Goal: Navigation & Orientation: Find specific page/section

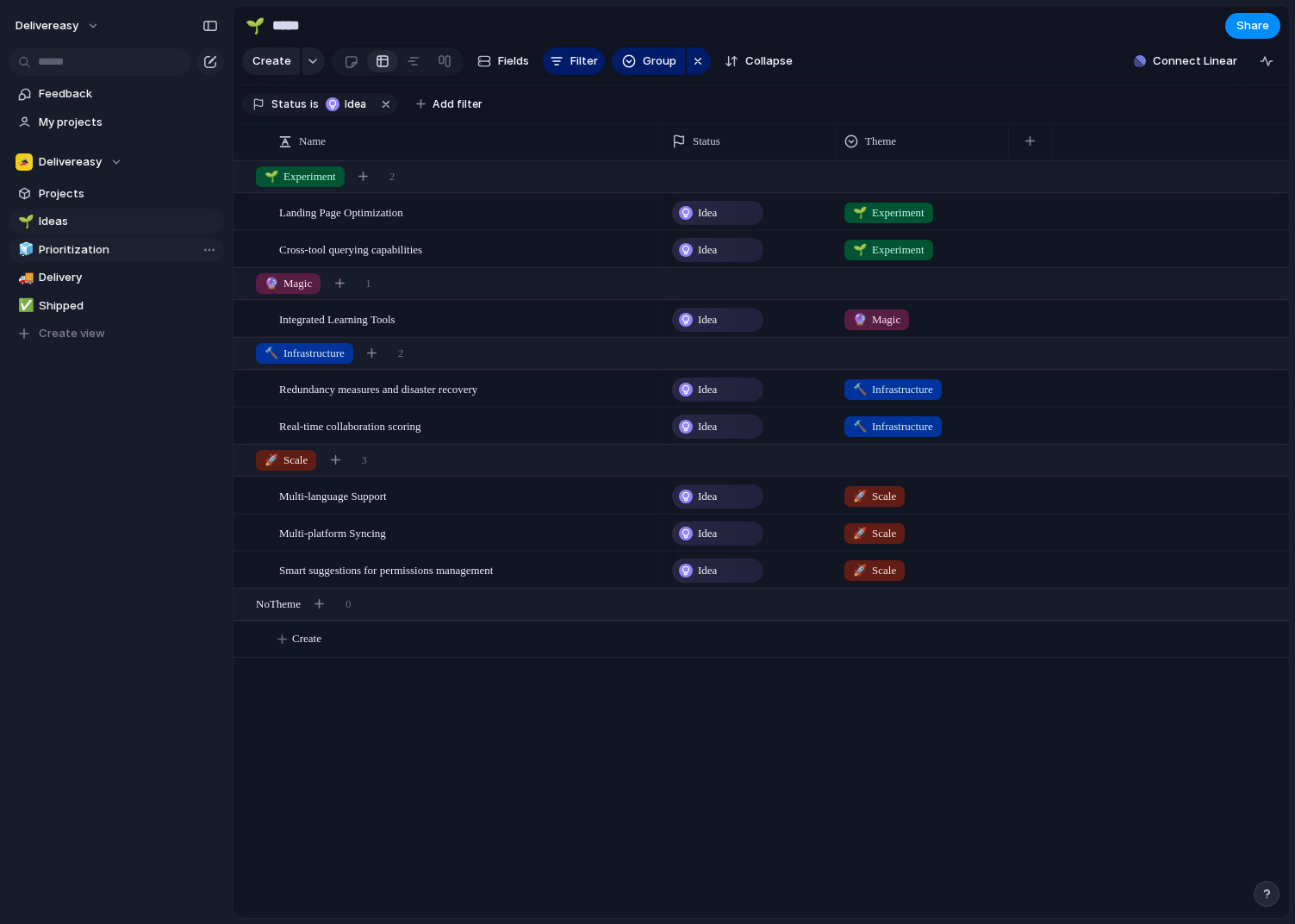
click at [65, 247] on span "Prioritization" at bounding box center [129, 249] width 180 height 17
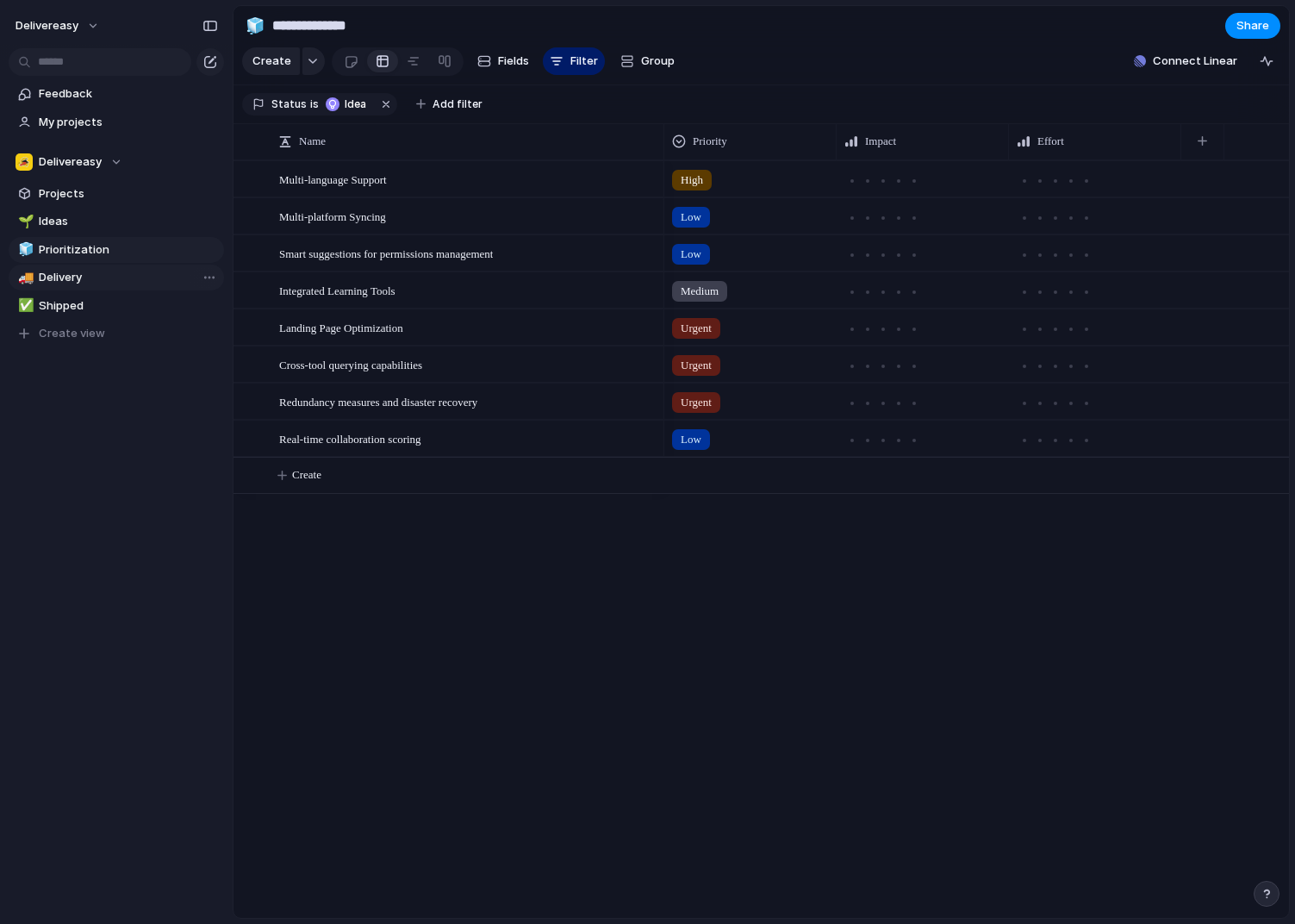
click at [68, 271] on span "Delivery" at bounding box center [129, 277] width 180 height 17
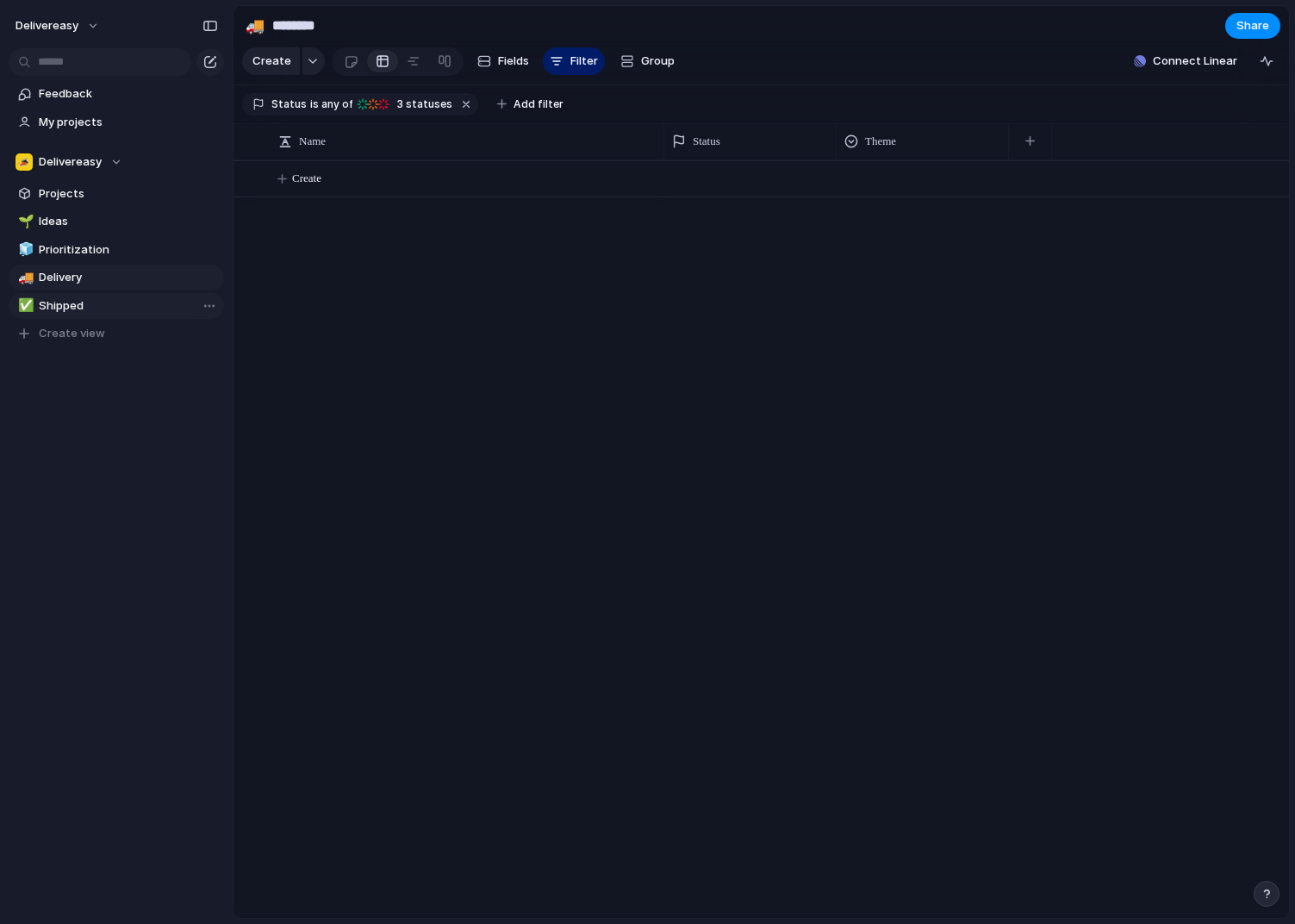
click at [68, 303] on span "Shipped" at bounding box center [129, 306] width 180 height 17
type input "*******"
click at [80, 196] on span "Projects" at bounding box center [129, 194] width 180 height 17
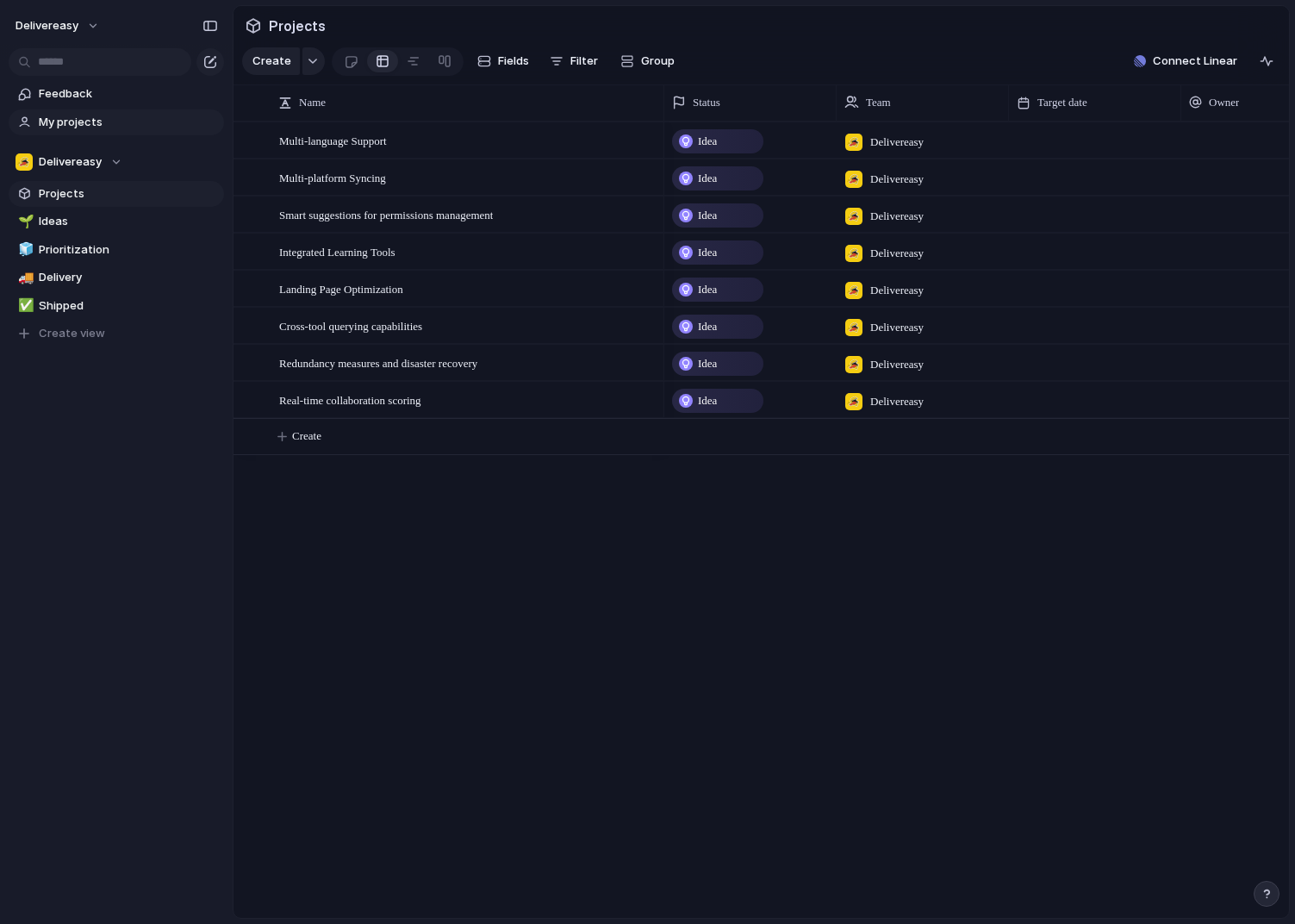
click at [76, 133] on link "My projects" at bounding box center [116, 122] width 215 height 26
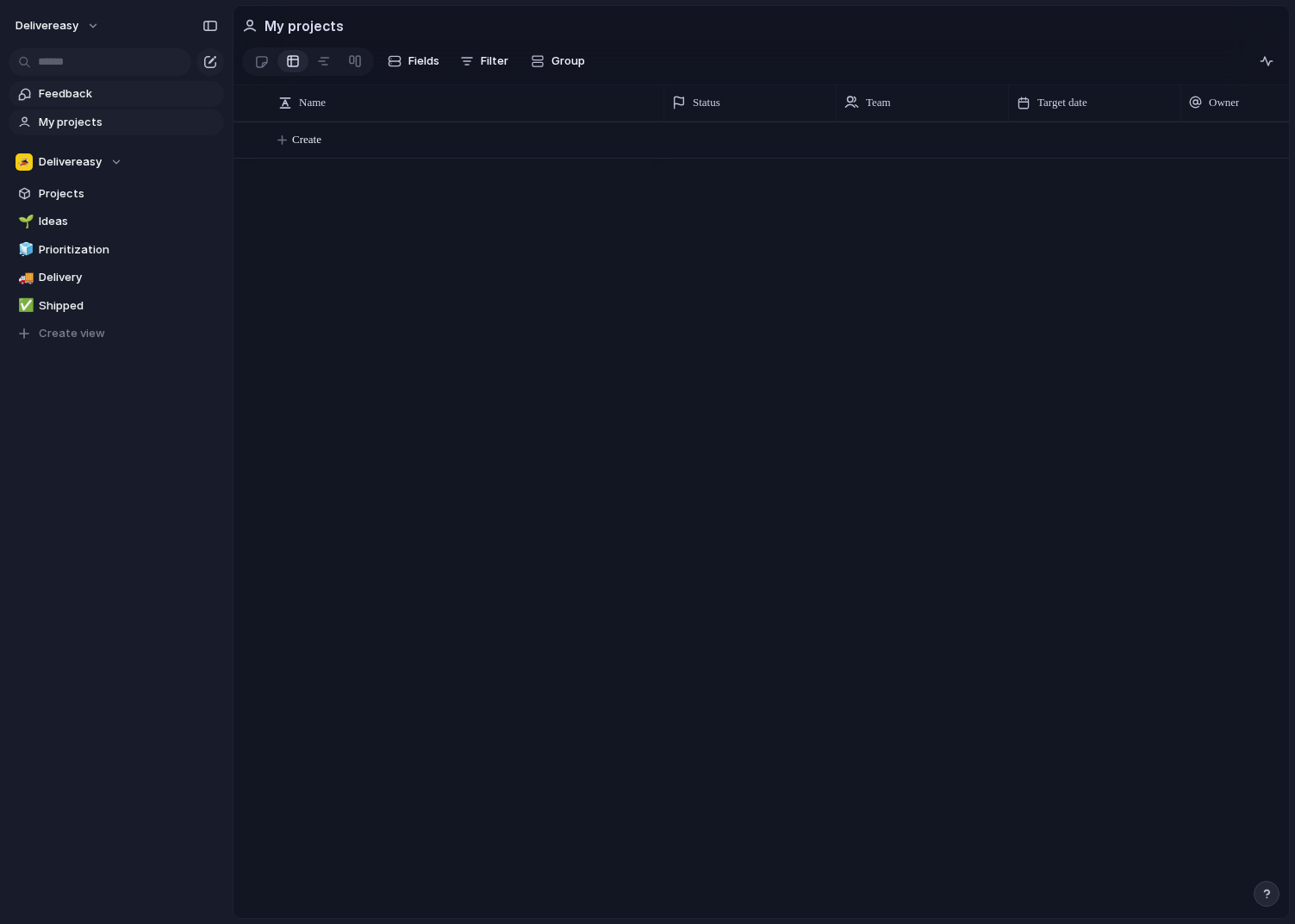
click at [83, 93] on span "Feedback" at bounding box center [129, 94] width 180 height 17
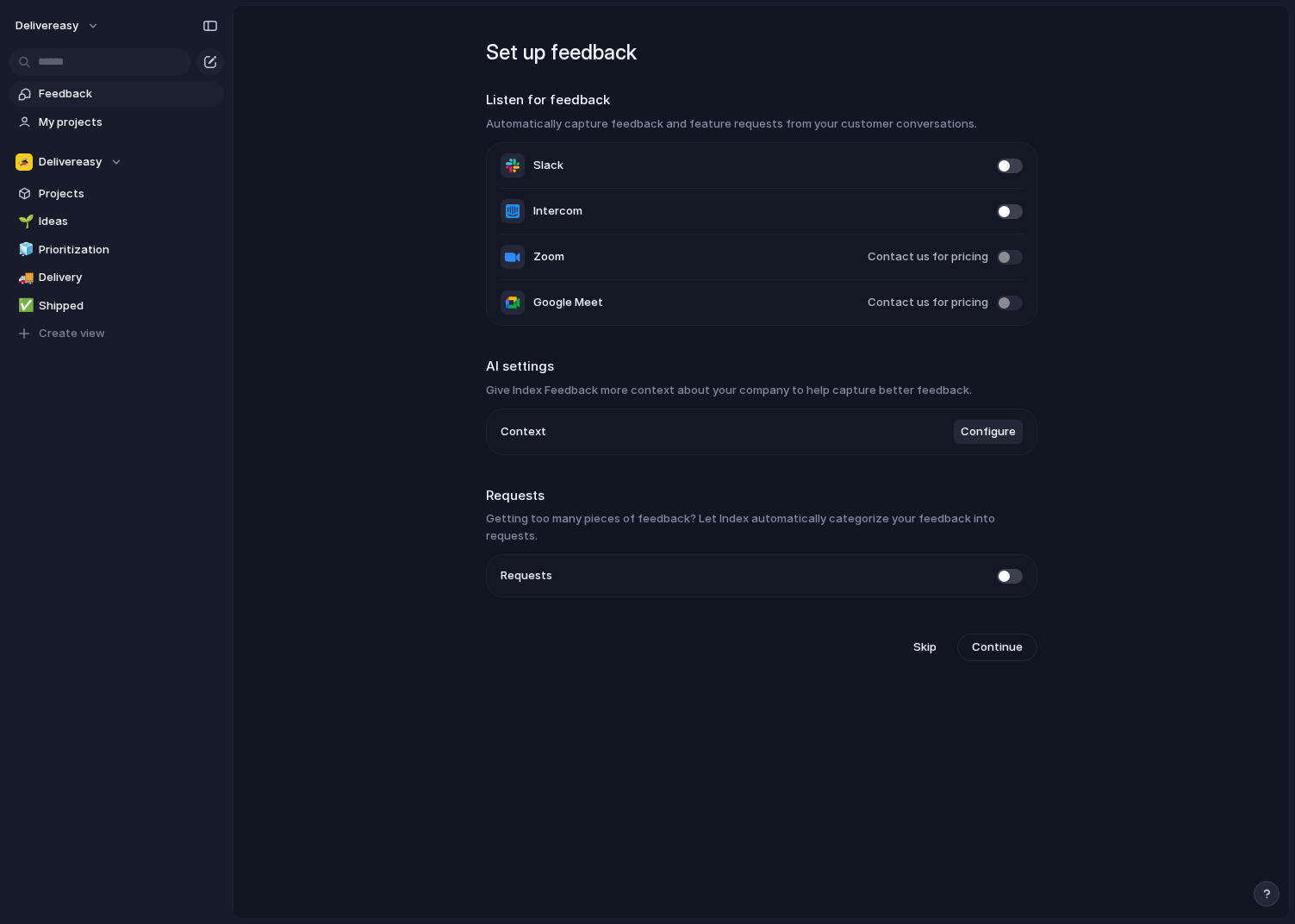
click at [385, 278] on main "Set up feedback Listen for feedback Automatically capture feedback and feature …" at bounding box center [761, 462] width 1057 height 913
click at [405, 521] on main "Set up feedback Listen for feedback Automatically capture feedback and feature …" at bounding box center [761, 462] width 1057 height 913
click at [68, 188] on span "Projects" at bounding box center [129, 194] width 180 height 17
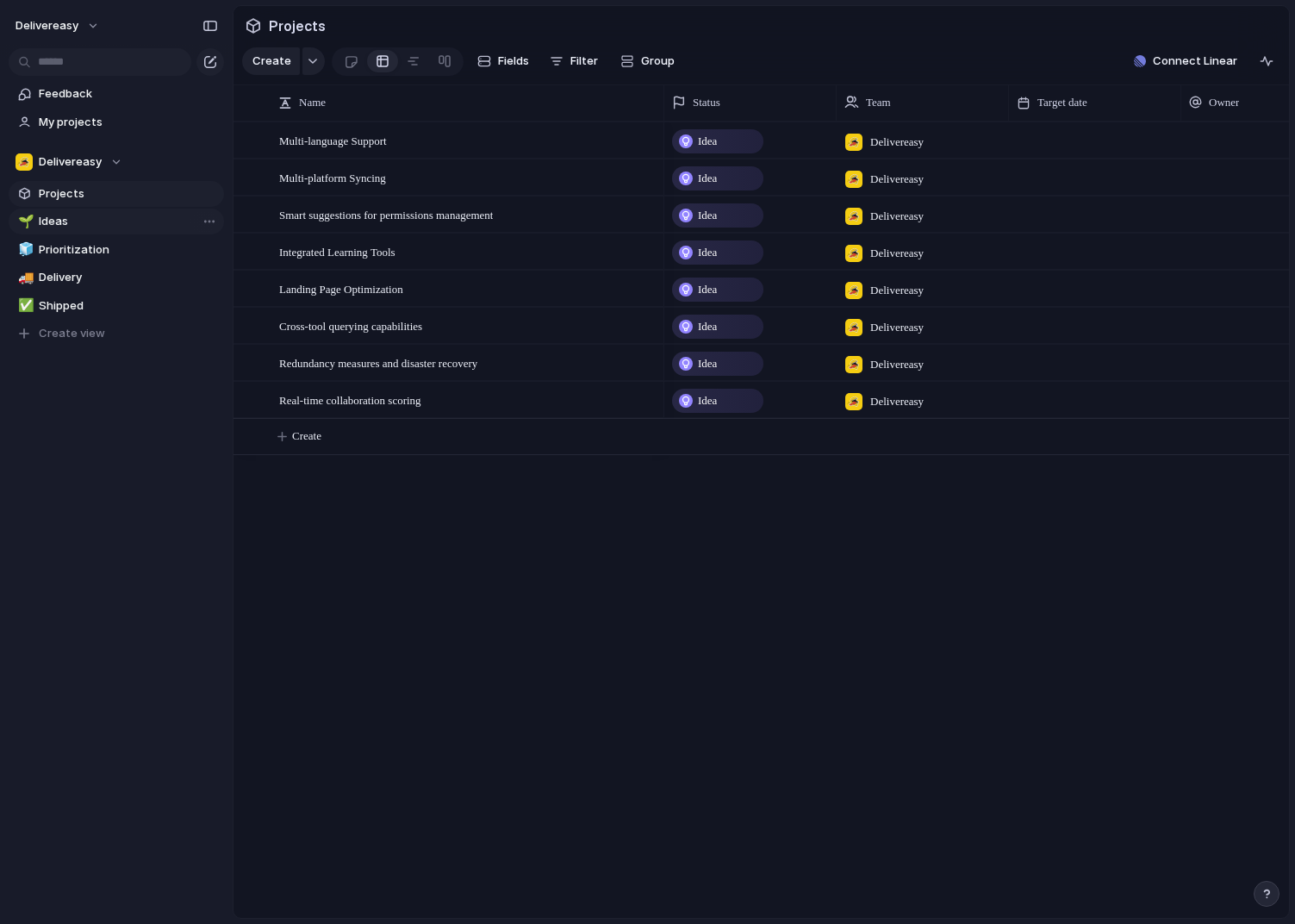
click at [75, 221] on span "Ideas" at bounding box center [129, 222] width 180 height 17
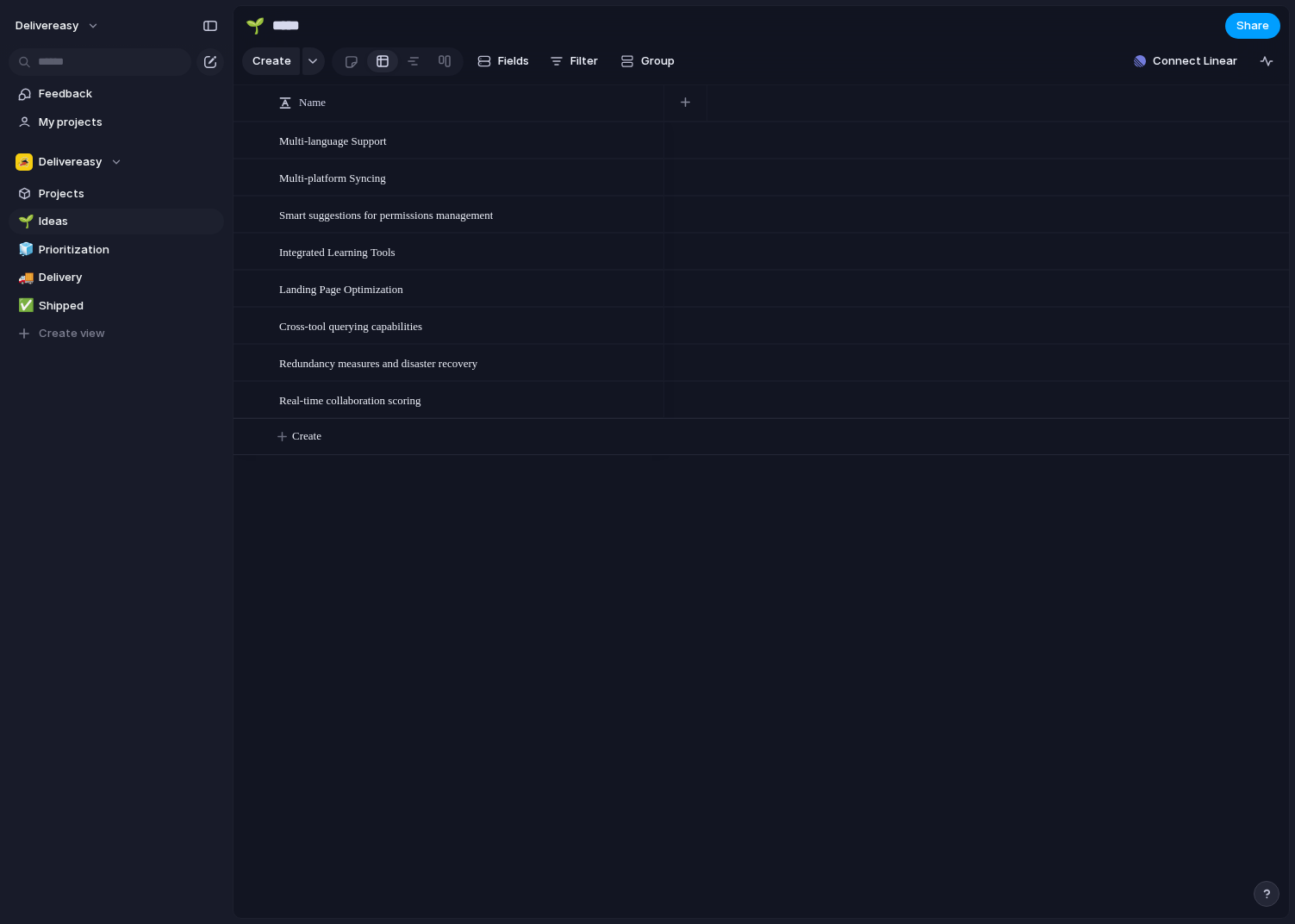
click at [1261, 31] on span "Share" at bounding box center [1253, 26] width 32 height 17
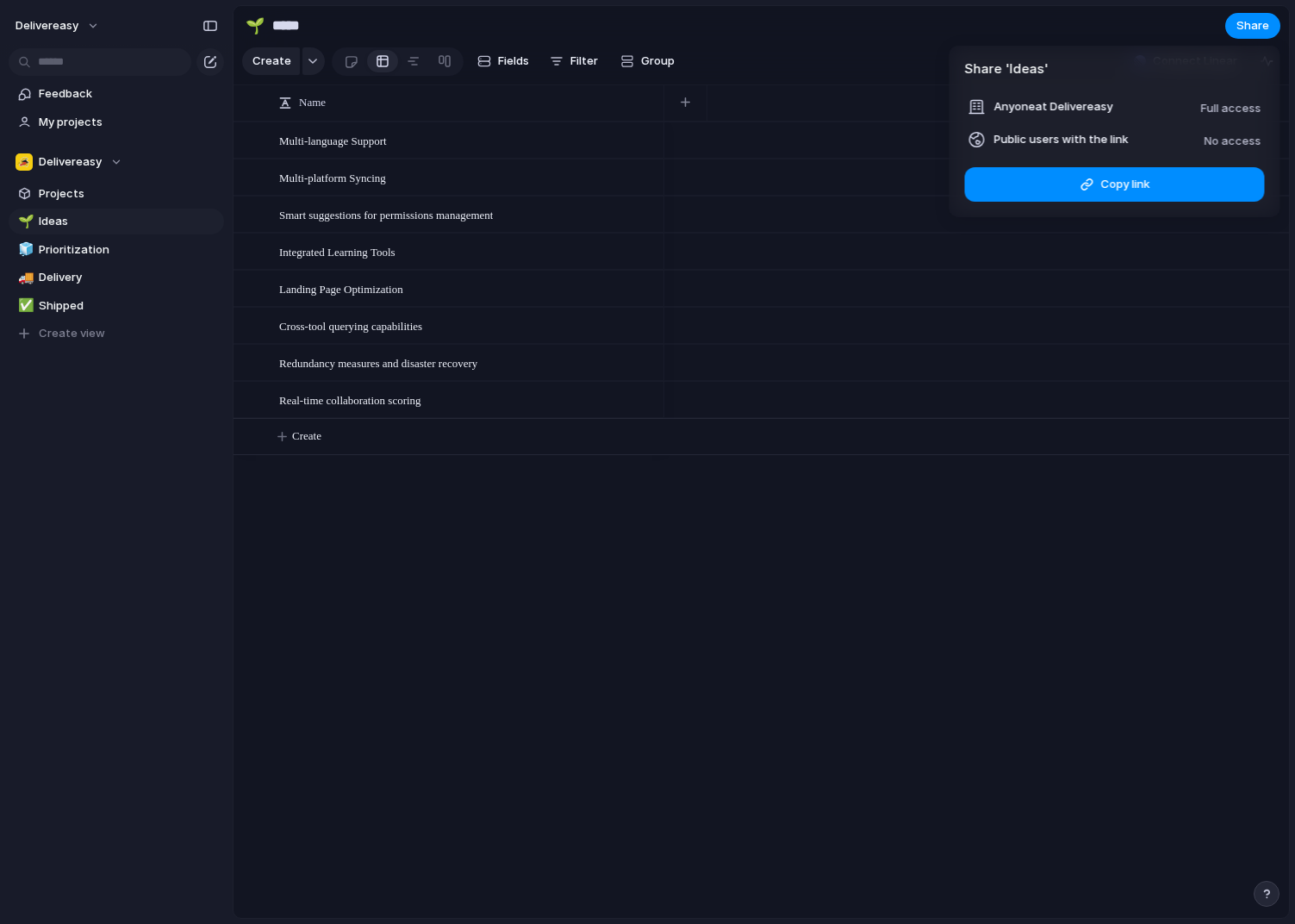
click at [1030, 574] on div "Share ' Ideas ' Anyone at Delivereasy Full access Public users with the link No…" at bounding box center [647, 462] width 1295 height 924
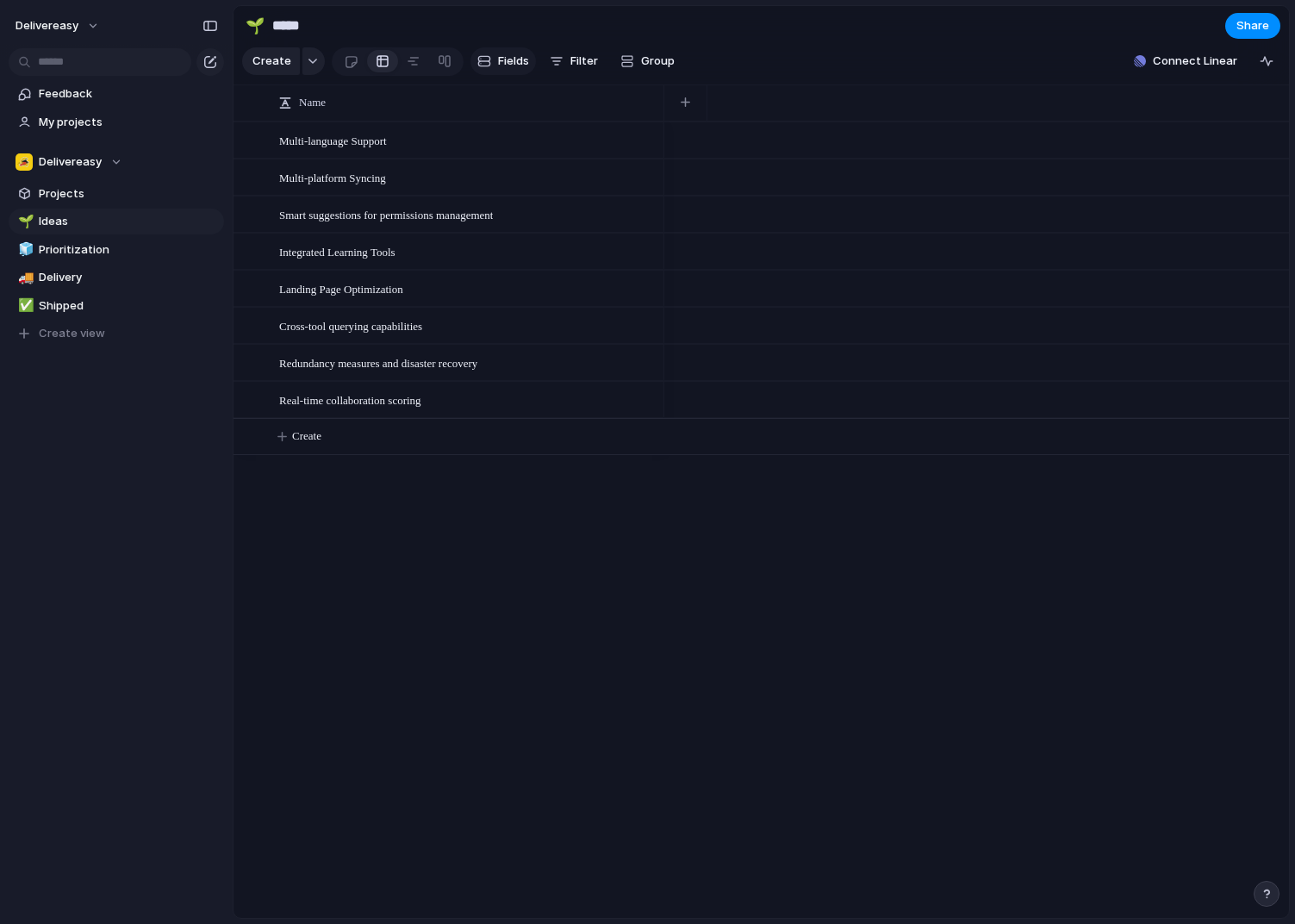
click at [514, 66] on span "Fields" at bounding box center [513, 61] width 31 height 17
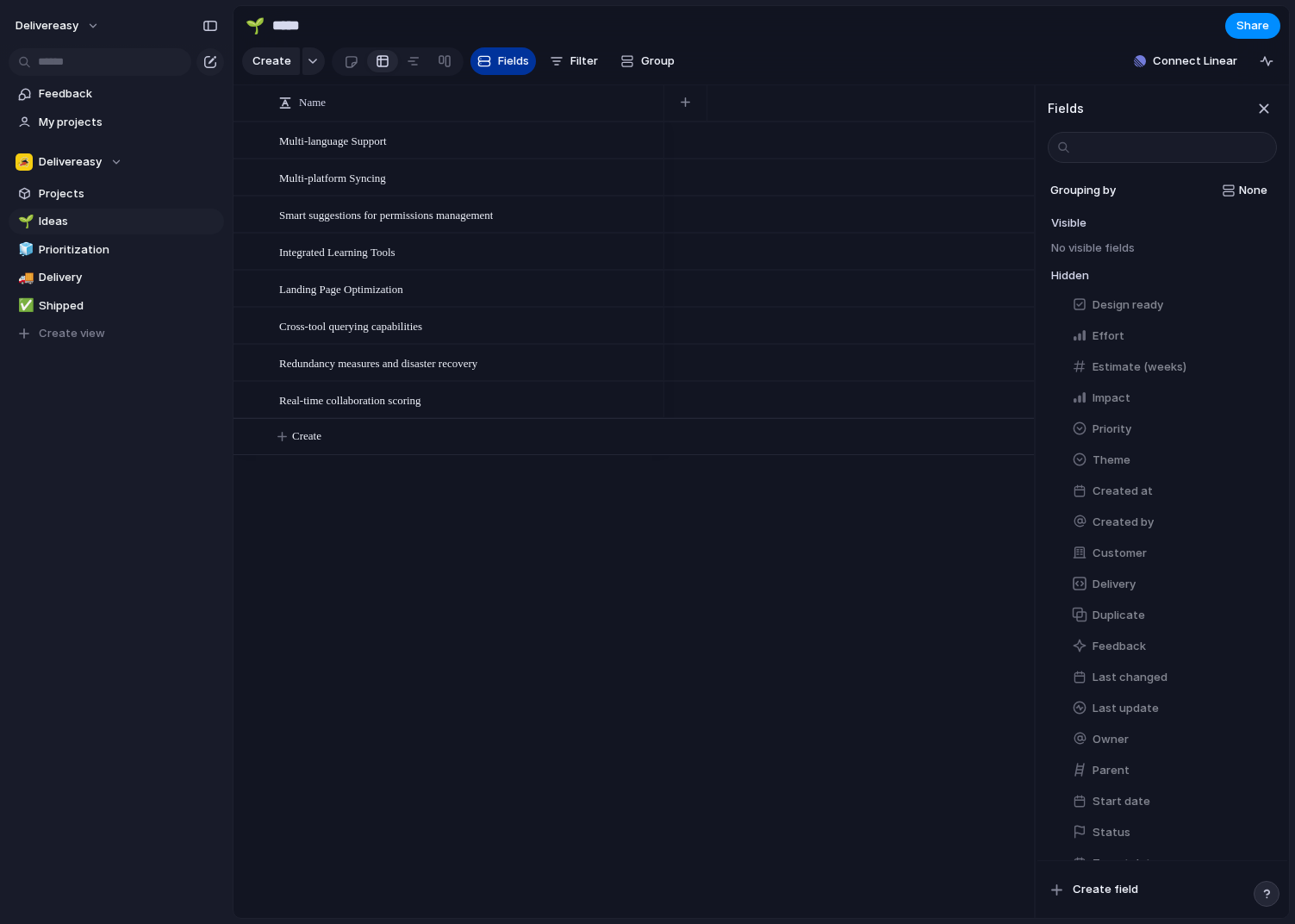
click at [514, 66] on span "Fields" at bounding box center [513, 61] width 31 height 17
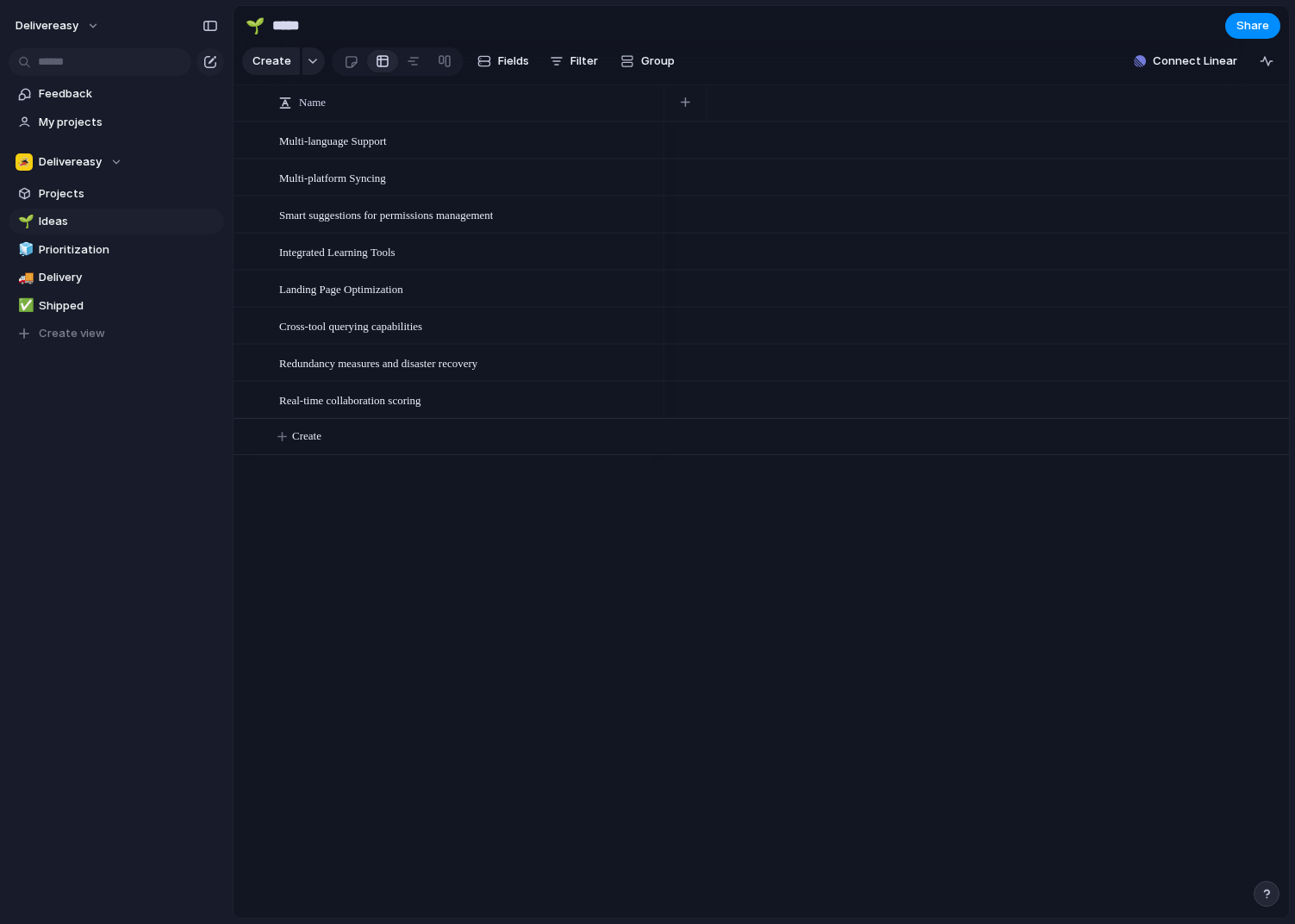
click at [608, 614] on div "Multi-language Support Multi-platform Syncing Smart suggestions for permissions…" at bounding box center [761, 519] width 1056 height 796
click at [1267, 70] on button "button" at bounding box center [1266, 61] width 28 height 28
click at [88, 31] on button "Delivereasy" at bounding box center [58, 26] width 101 height 28
click at [83, 71] on li "Settings" at bounding box center [84, 64] width 143 height 28
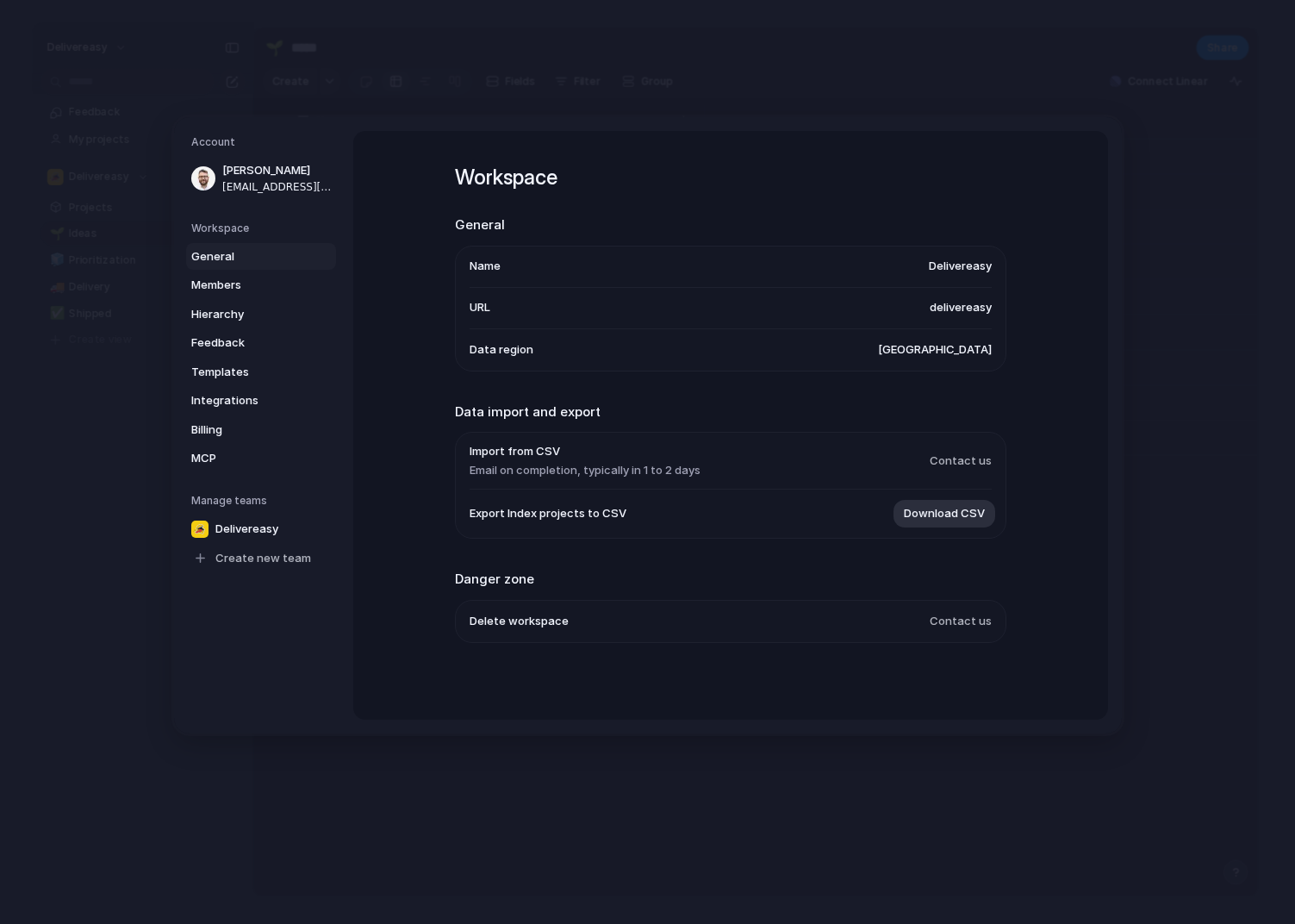
click at [959, 351] on span "[GEOGRAPHIC_DATA]" at bounding box center [935, 349] width 114 height 17
click at [941, 452] on span "Contact us" at bounding box center [960, 461] width 62 height 17
click at [942, 471] on li "Import from CSV Email on completion, typically in 1 to 2 days Contact us" at bounding box center [730, 462] width 522 height 57
click at [188, 291] on link "Members" at bounding box center [261, 285] width 150 height 28
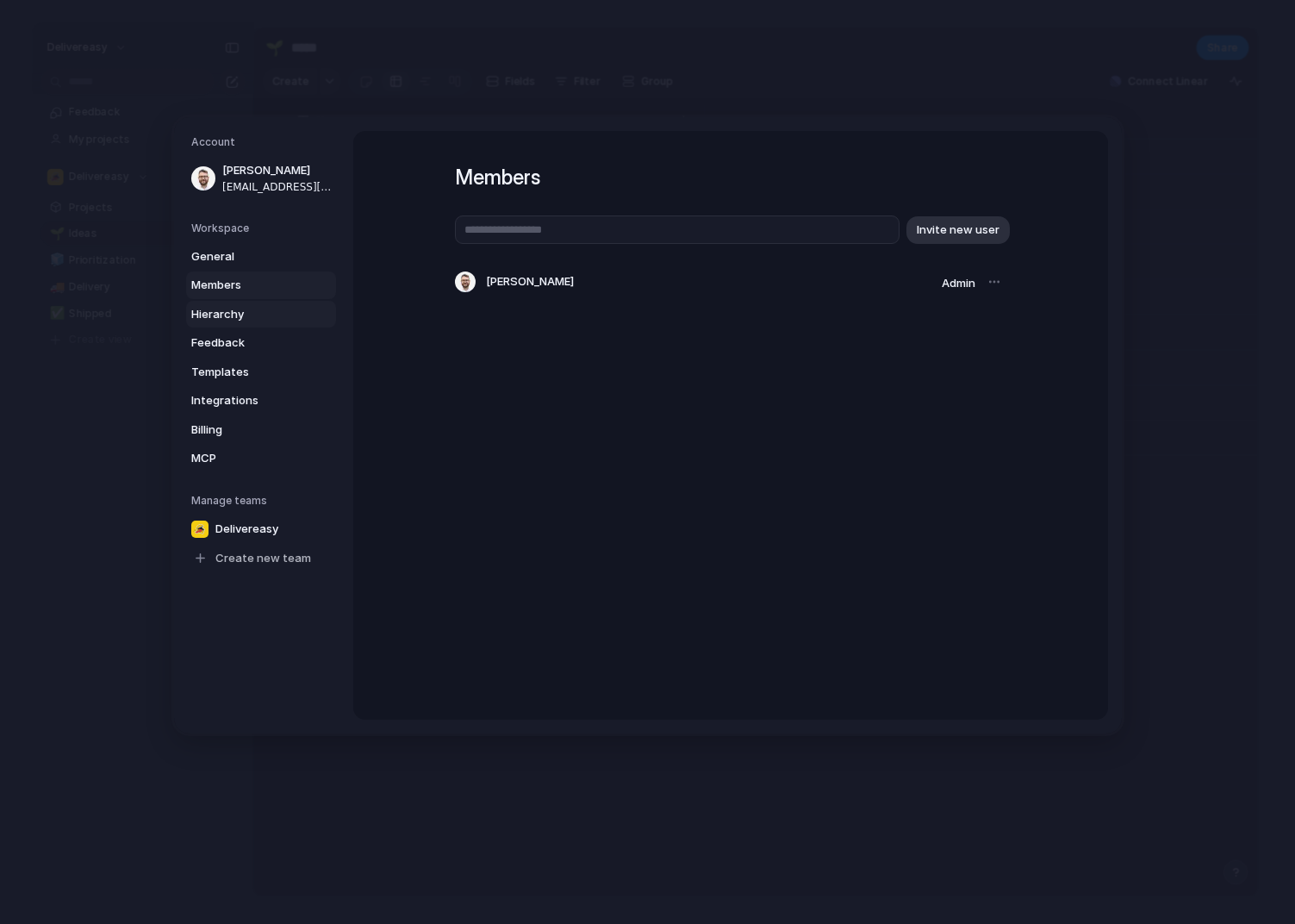
click at [235, 327] on link "Hierarchy" at bounding box center [261, 313] width 150 height 28
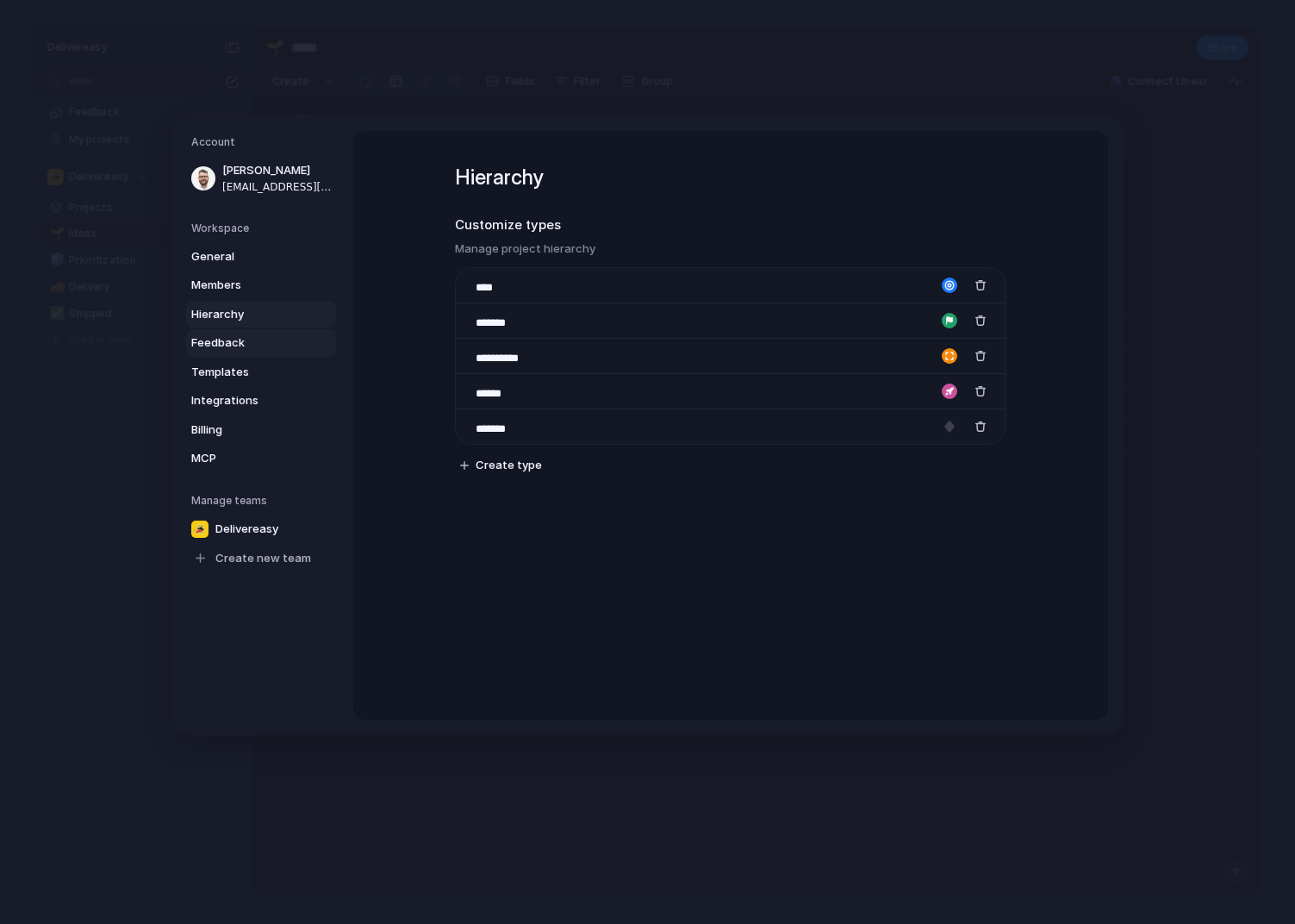
click at [243, 351] on link "Feedback" at bounding box center [261, 342] width 150 height 28
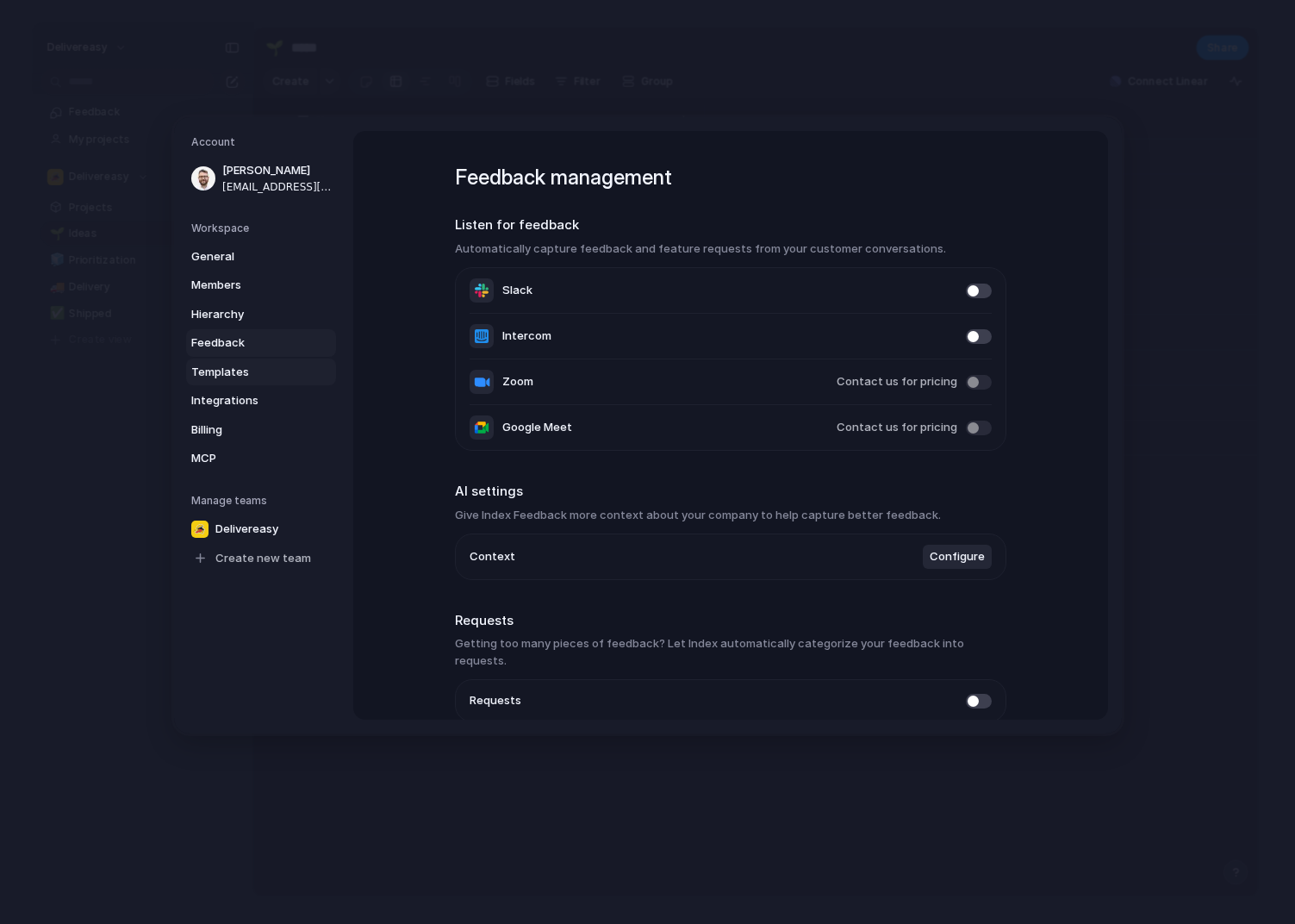
click at [240, 377] on span "Templates" at bounding box center [246, 372] width 110 height 17
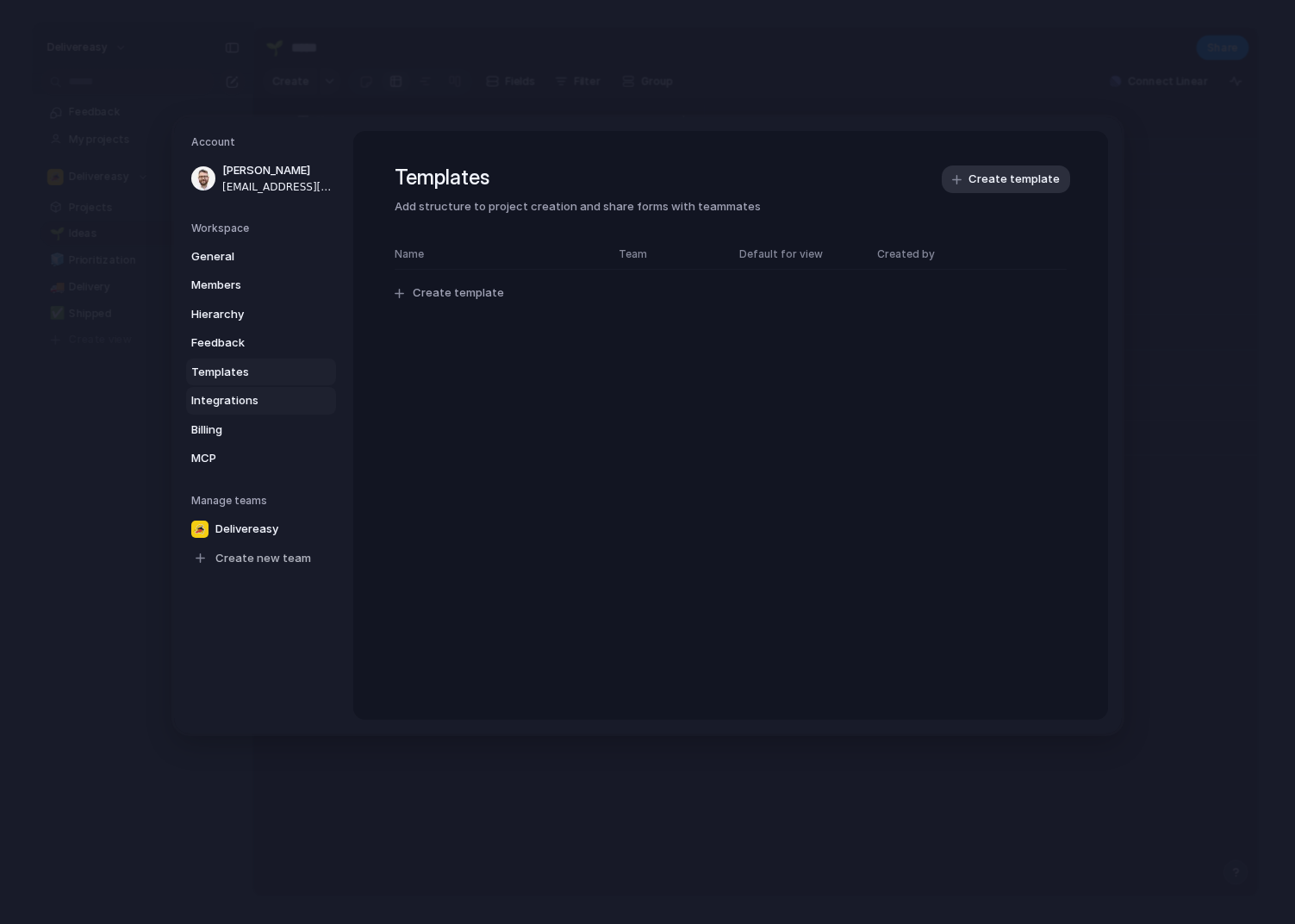
click at [241, 399] on span "Integrations" at bounding box center [246, 400] width 110 height 17
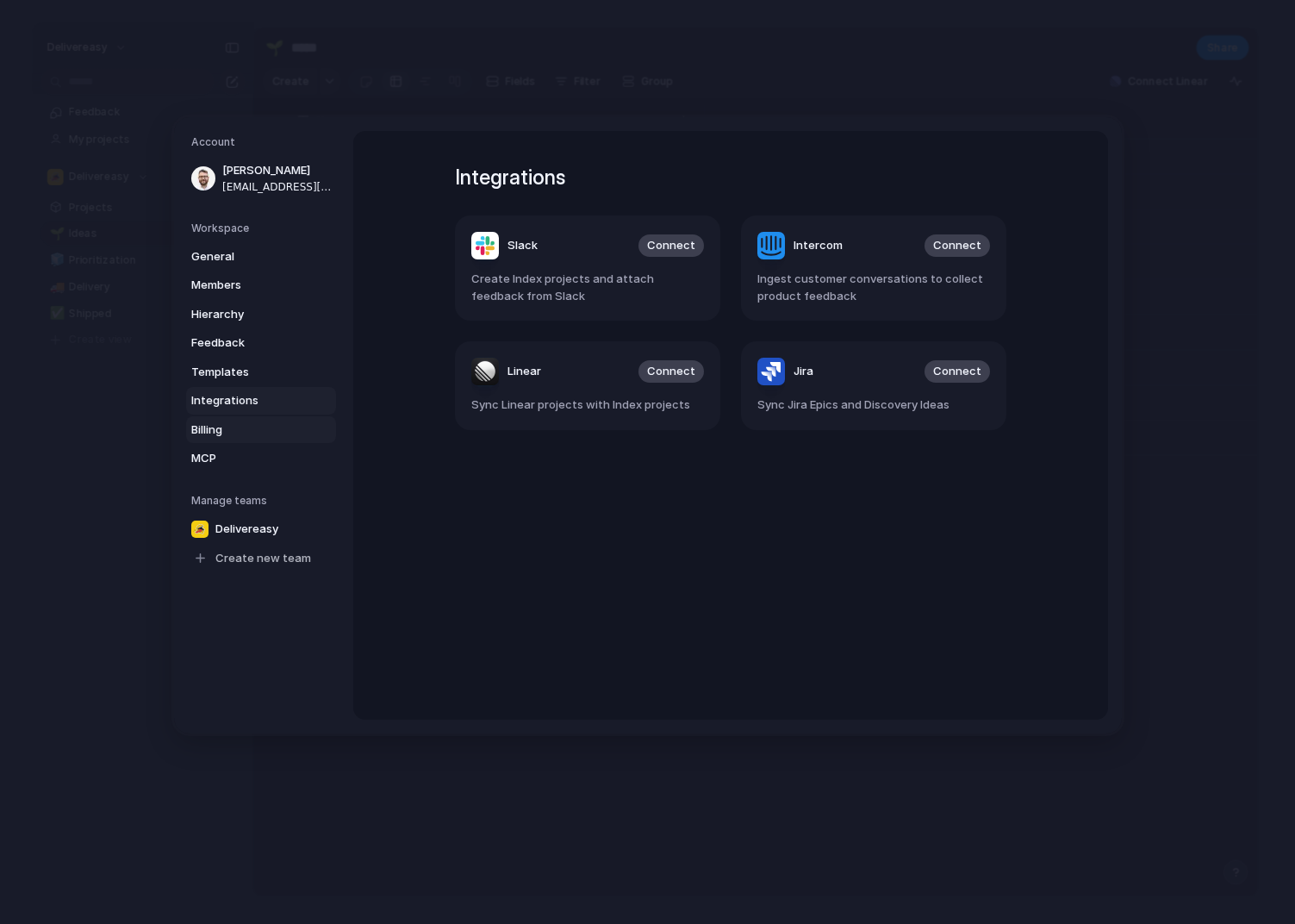
click at [224, 438] on link "Billing" at bounding box center [261, 429] width 150 height 28
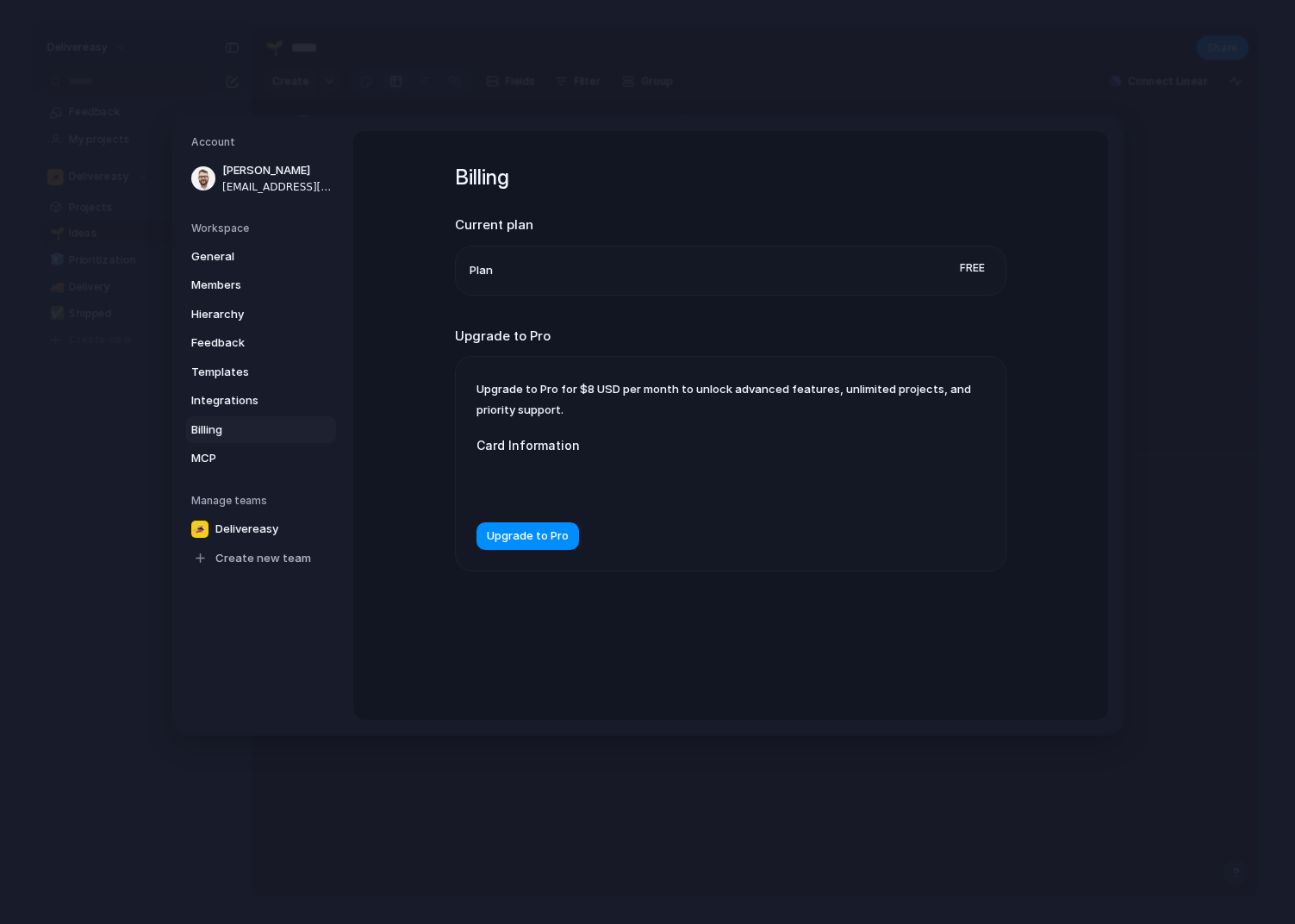
click at [227, 416] on link "Billing" at bounding box center [261, 429] width 150 height 28
click at [251, 395] on span "Integrations" at bounding box center [246, 400] width 110 height 17
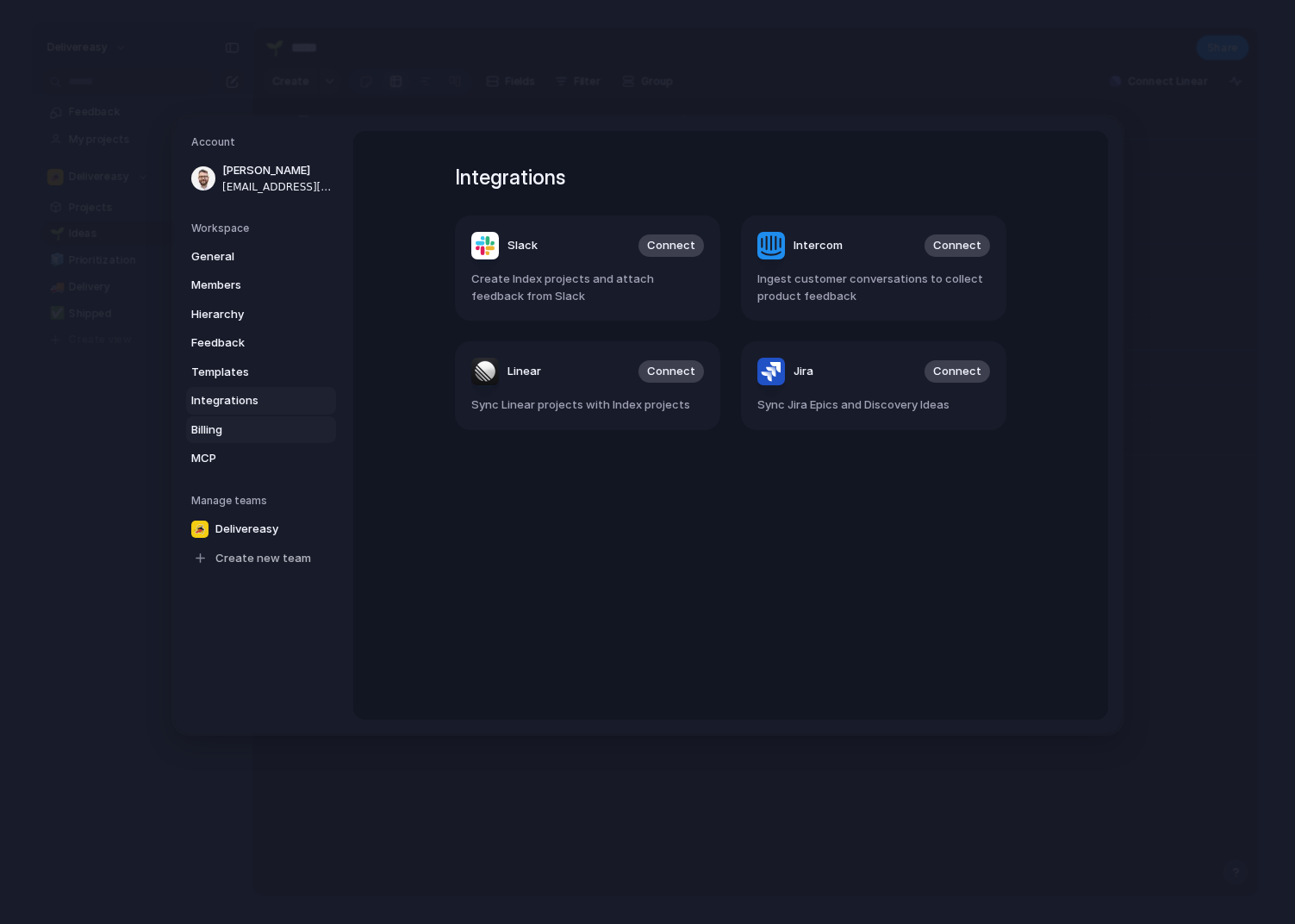
click at [227, 419] on link "Billing" at bounding box center [261, 429] width 150 height 28
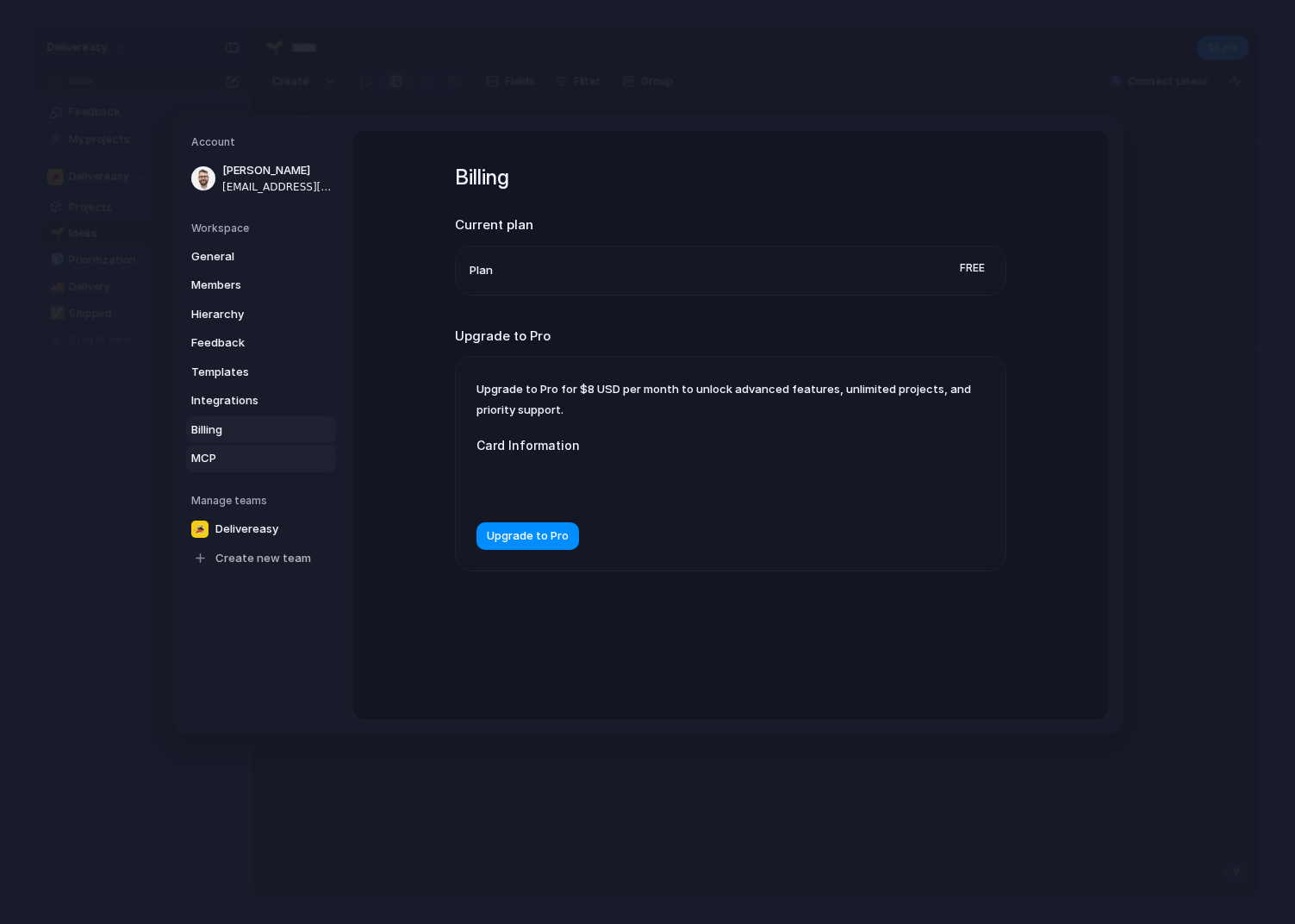
click at [212, 444] on link "MCP" at bounding box center [261, 458] width 150 height 28
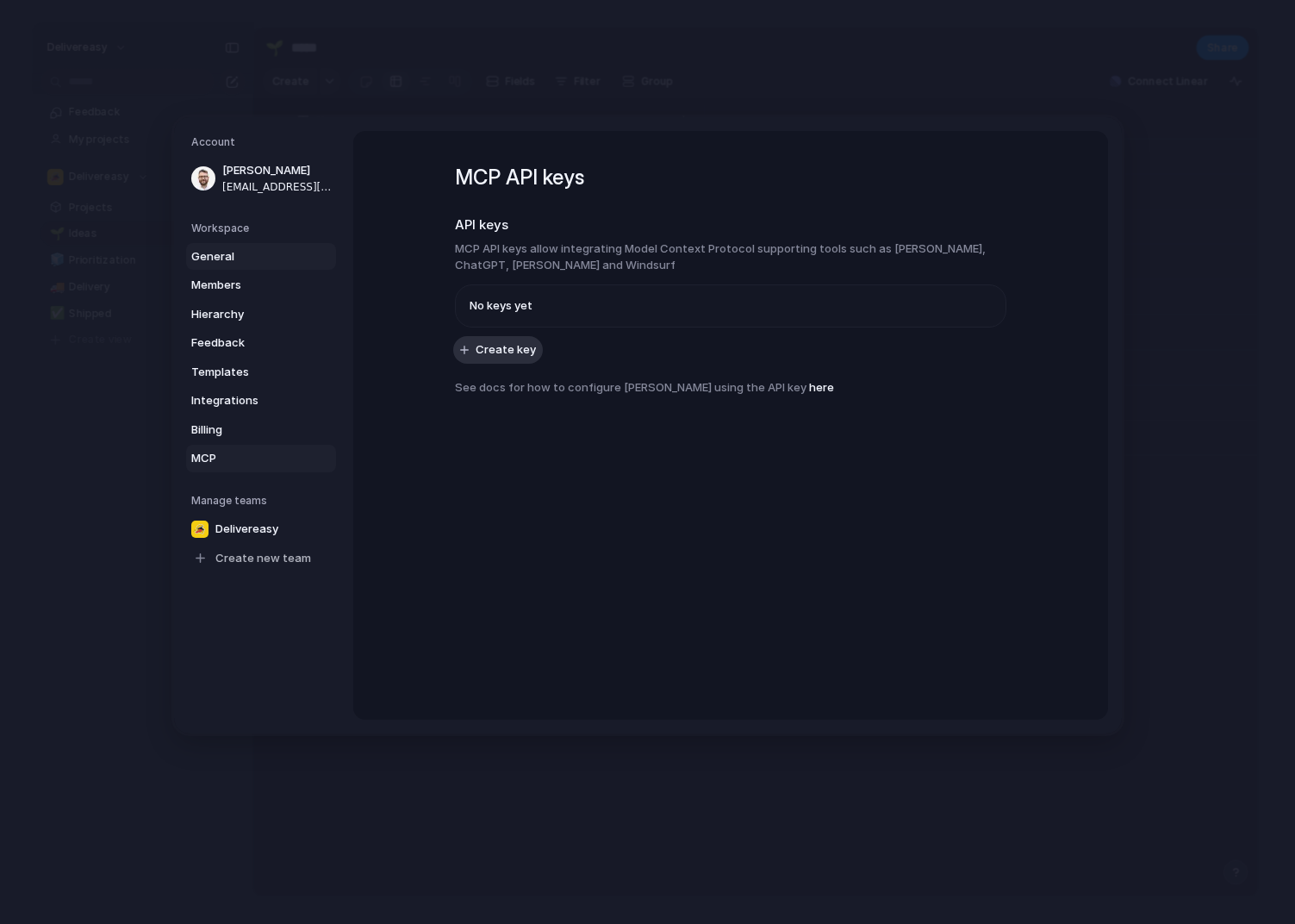
click at [223, 255] on span "General" at bounding box center [246, 256] width 110 height 17
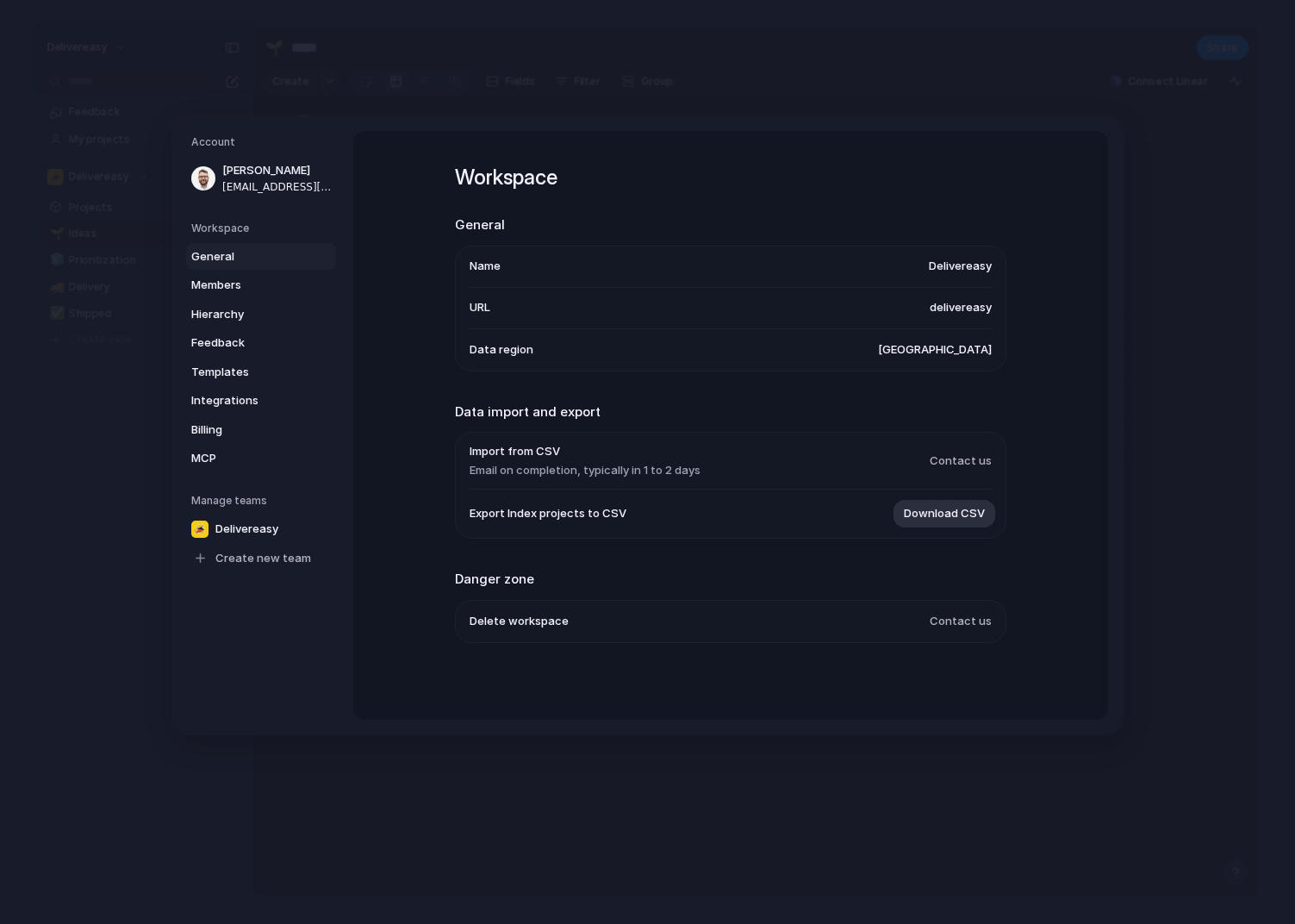
scroll to position [4, 0]
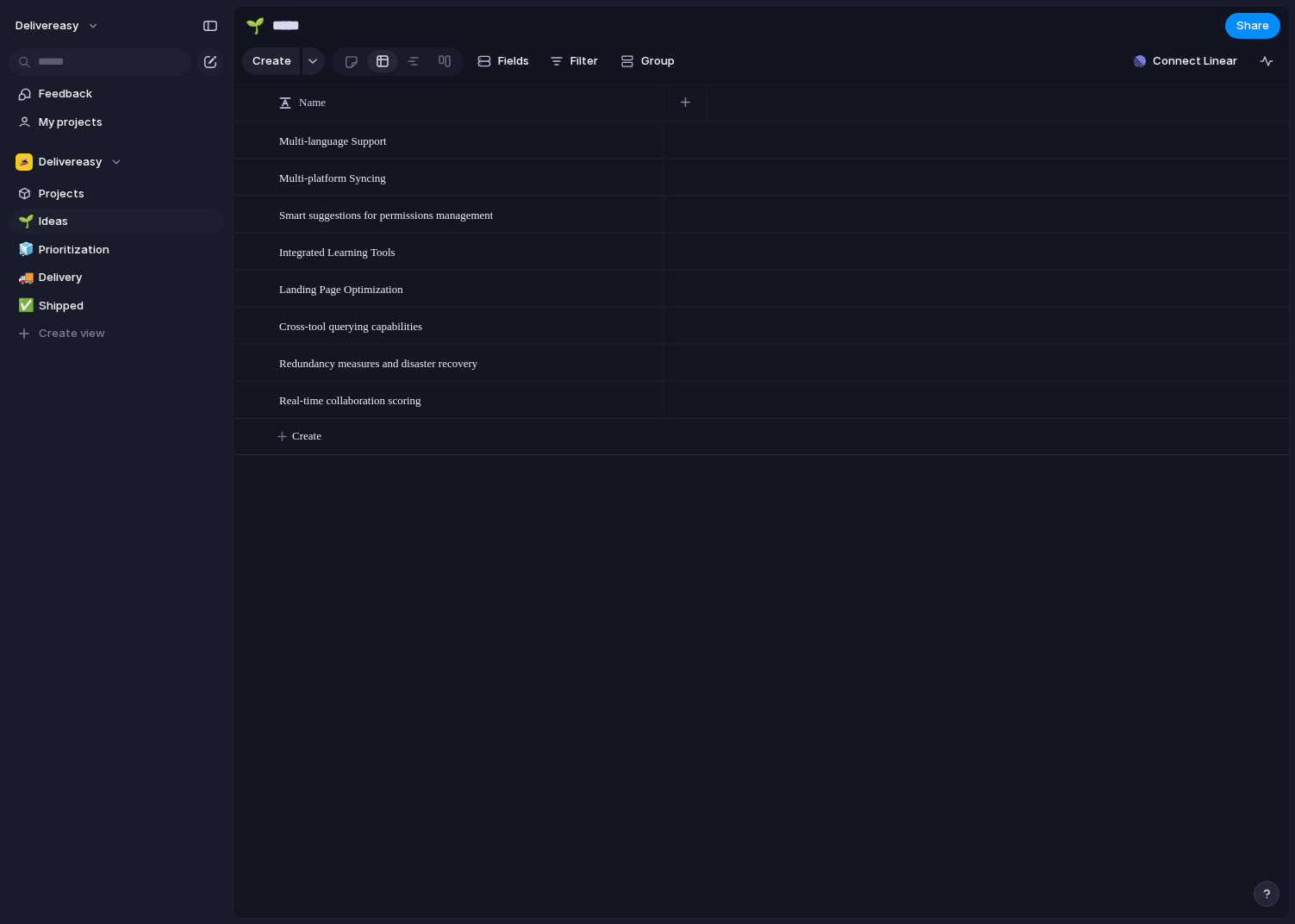
click at [119, 452] on div "Feedback My projects Delivereasy Projects 🌱 Ideas 🧊 Prioritization 🚚 Delivery ✅…" at bounding box center [116, 243] width 232 height 486
click at [344, 56] on div at bounding box center [351, 62] width 14 height 29
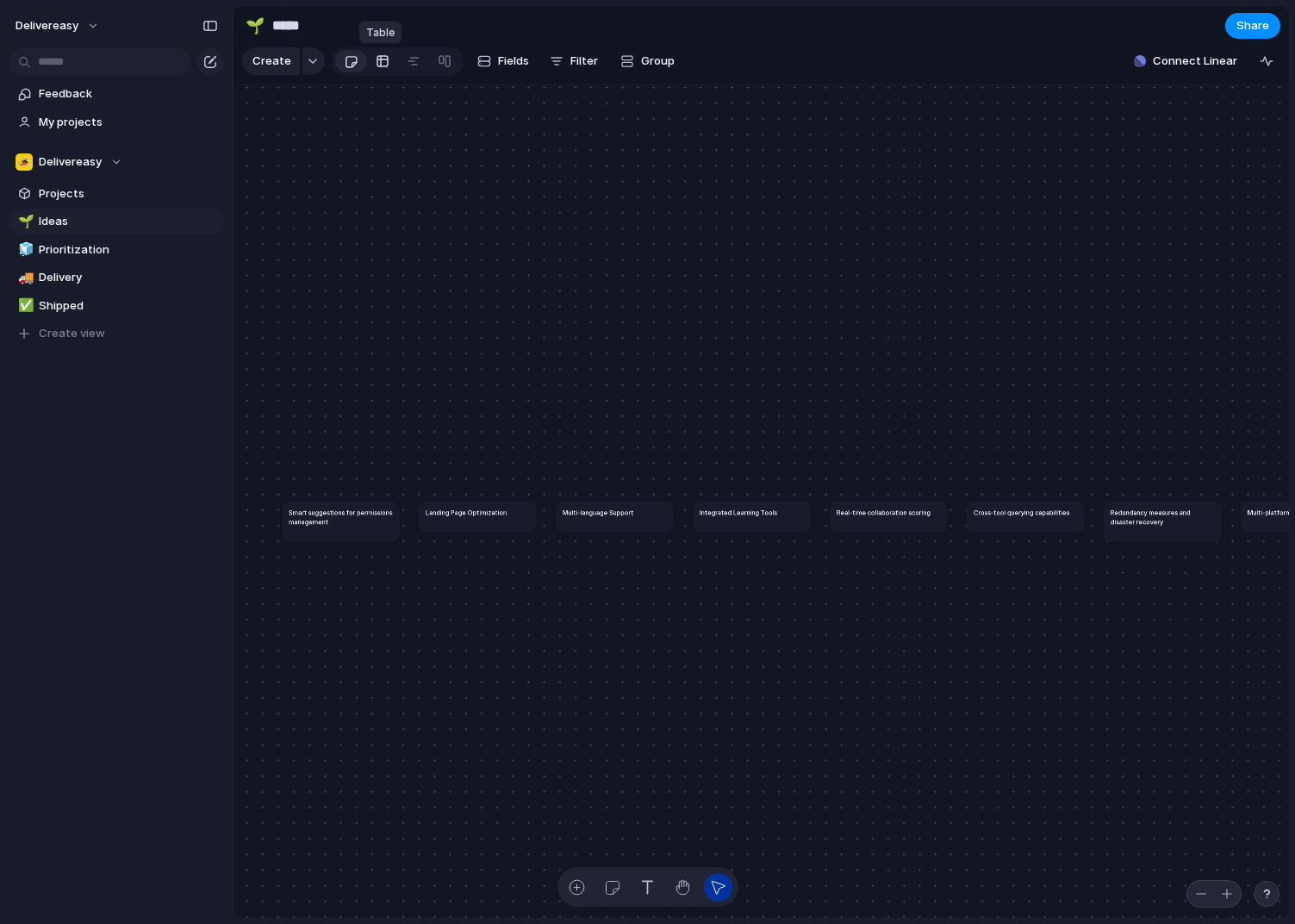
click at [379, 66] on div at bounding box center [382, 61] width 13 height 28
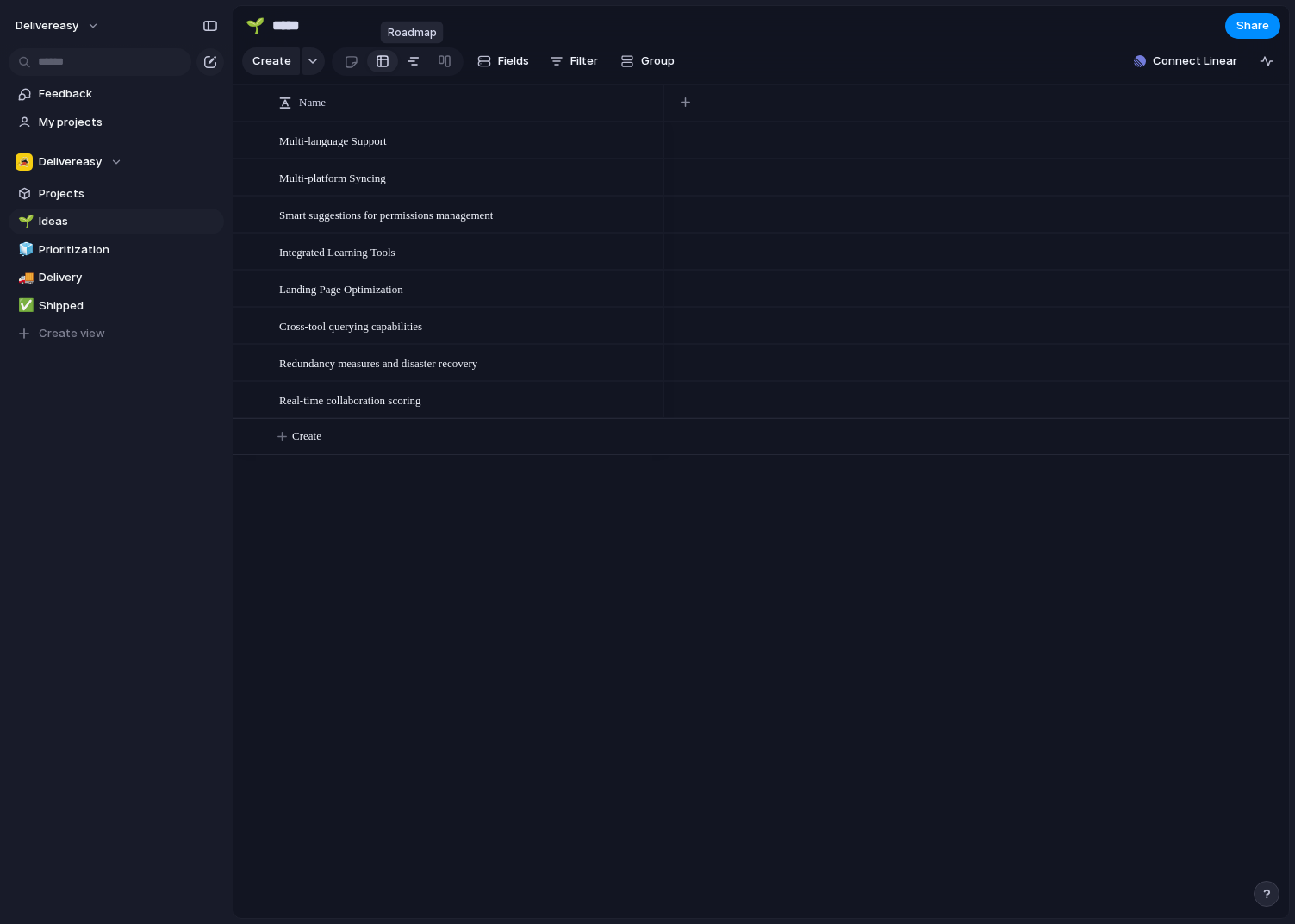
click at [410, 66] on div at bounding box center [414, 61] width 13 height 28
click at [438, 57] on div at bounding box center [444, 61] width 13 height 28
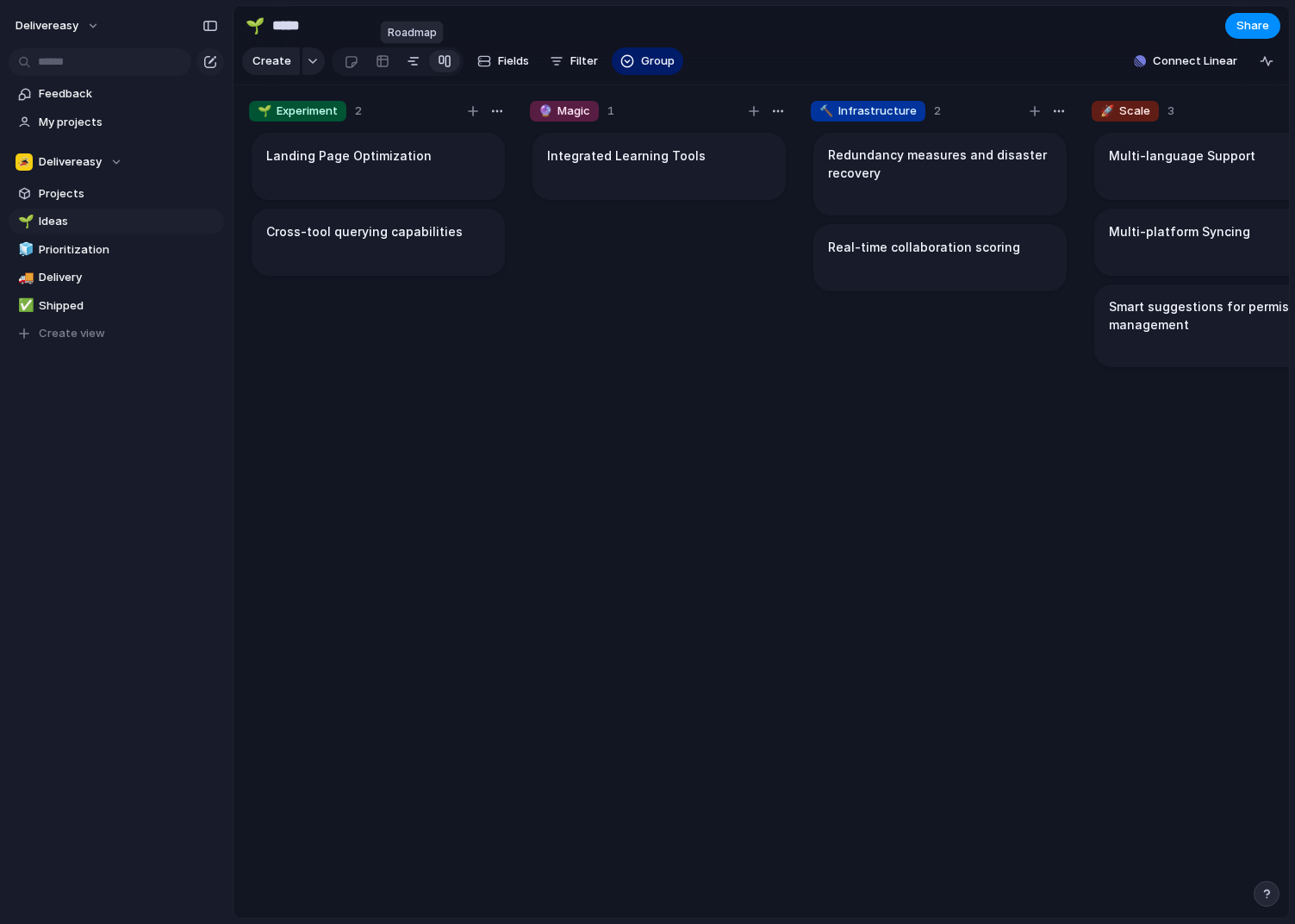
click at [409, 65] on div at bounding box center [414, 61] width 13 height 28
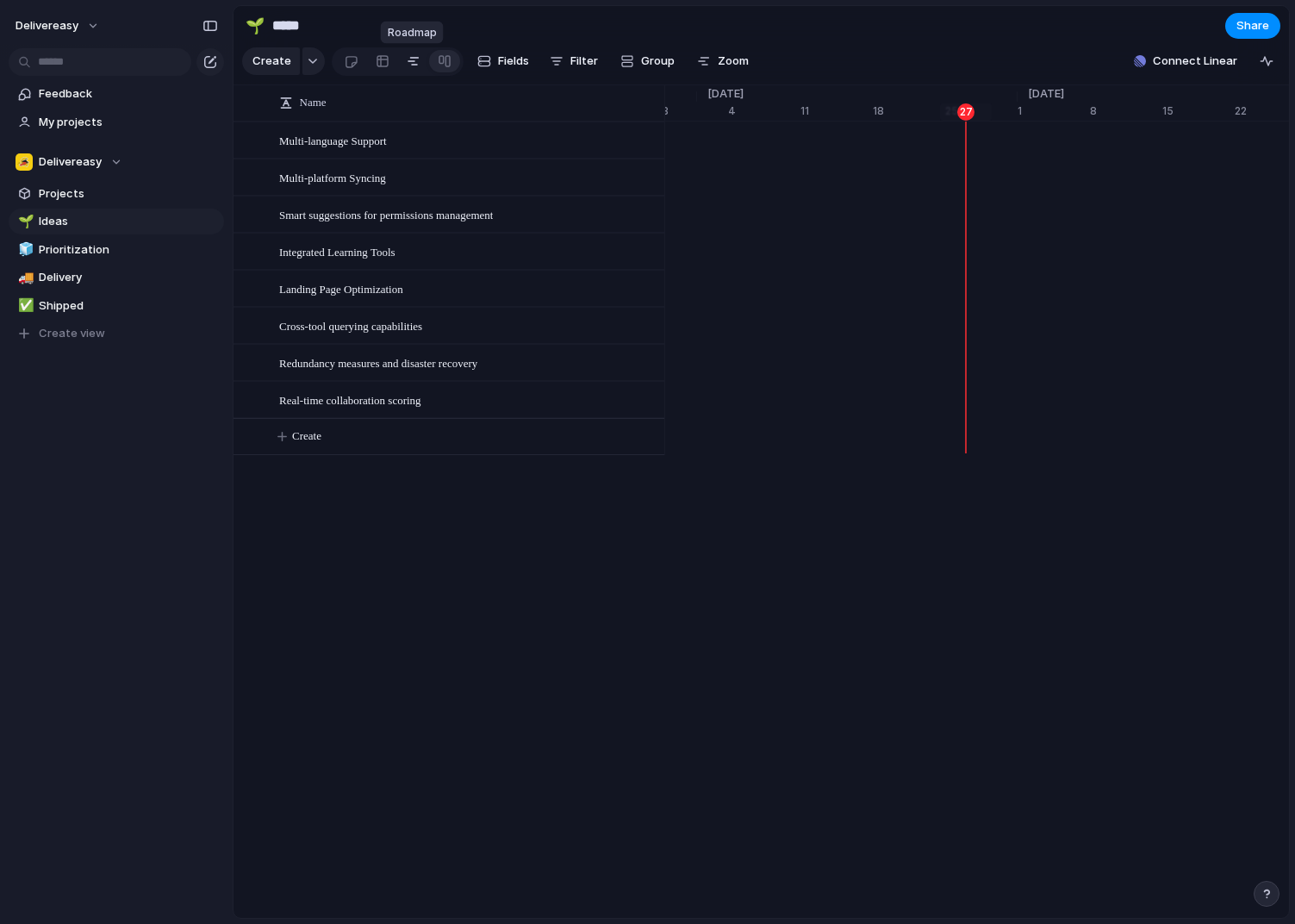
scroll to position [0, 11302]
click at [450, 61] on link at bounding box center [444, 61] width 31 height 28
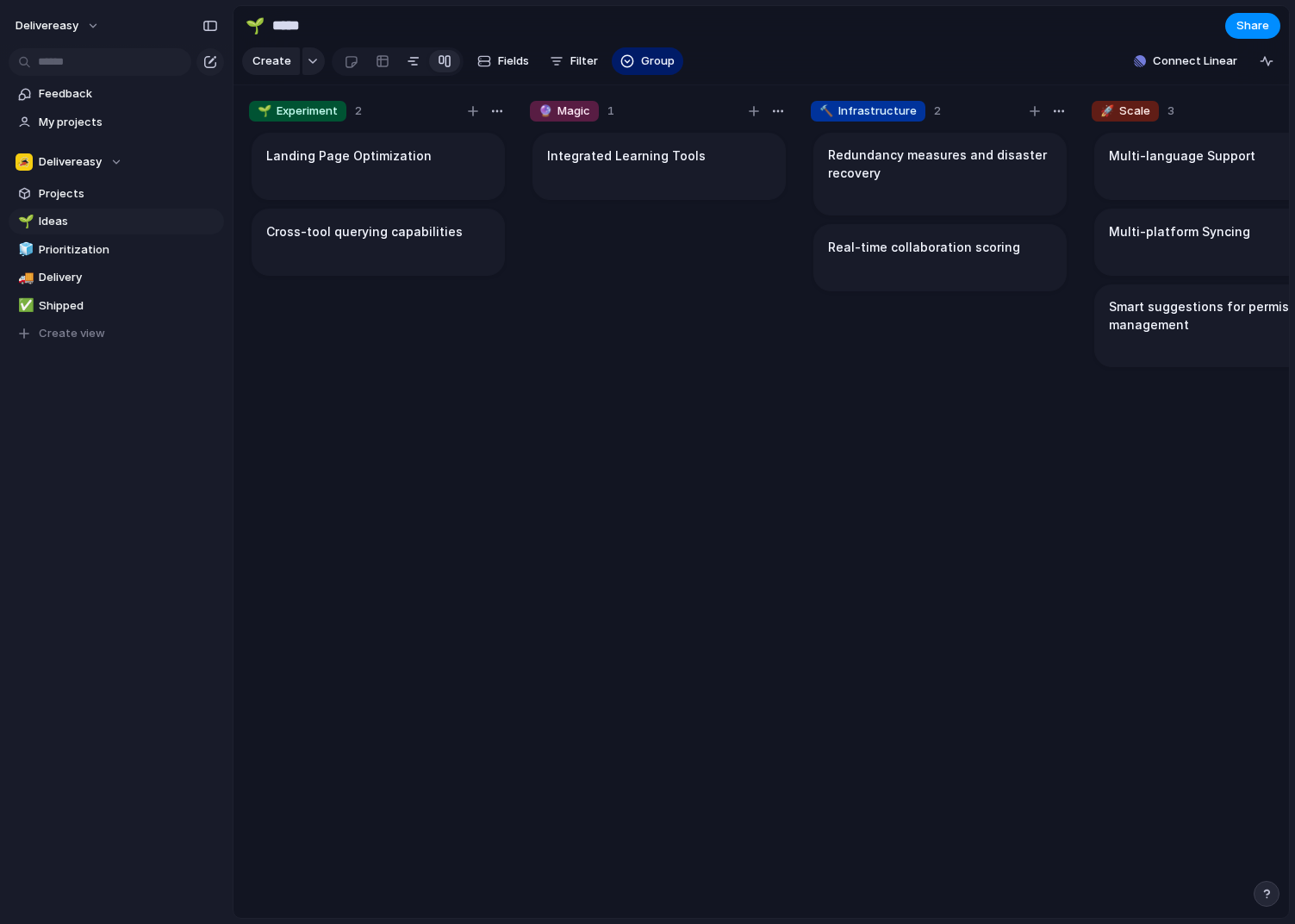
click at [408, 64] on div at bounding box center [414, 61] width 13 height 28
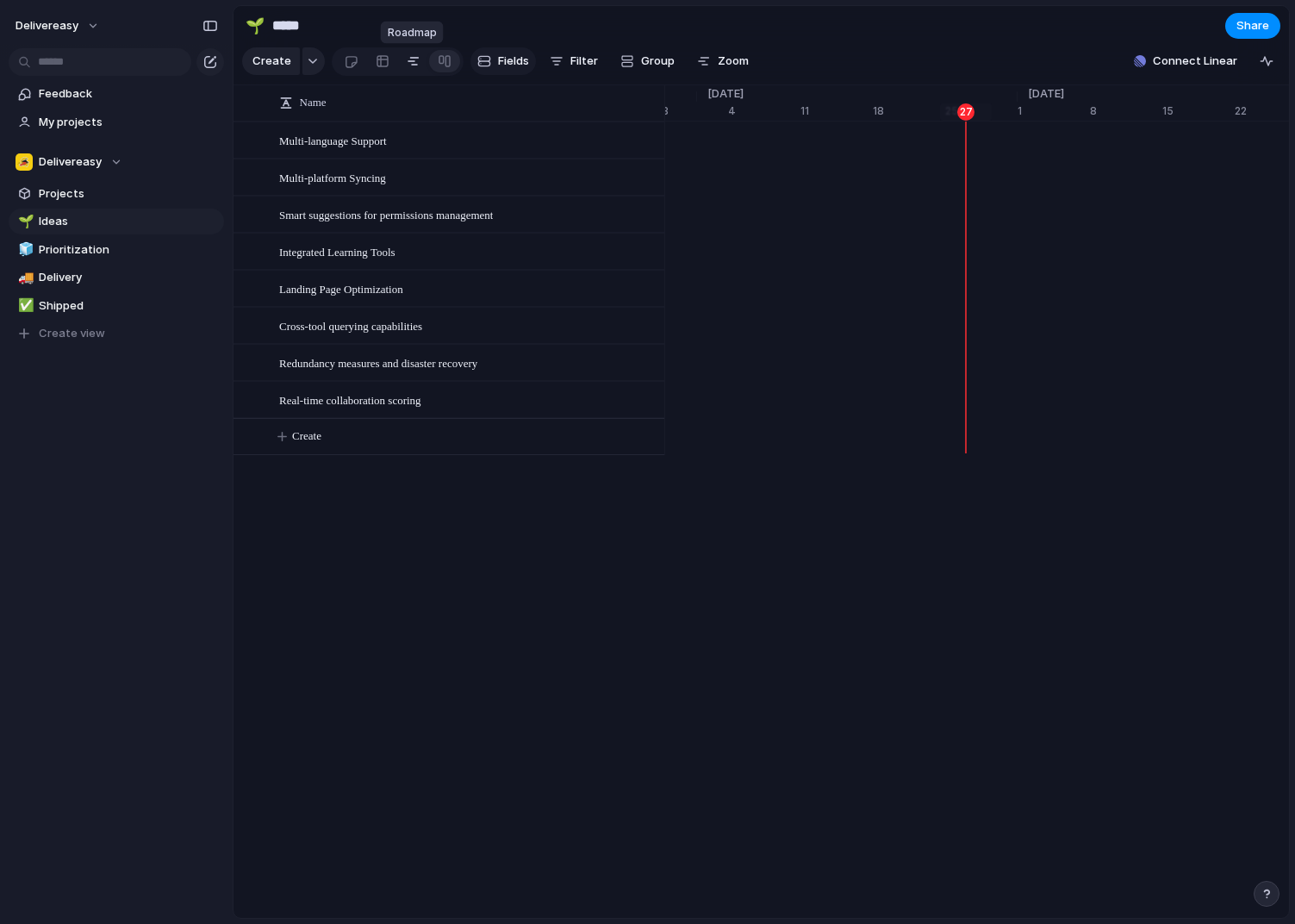
scroll to position [0, 11302]
click at [715, 71] on button "Zoom" at bounding box center [723, 61] width 66 height 28
click at [654, 65] on span "Group" at bounding box center [658, 61] width 33 height 17
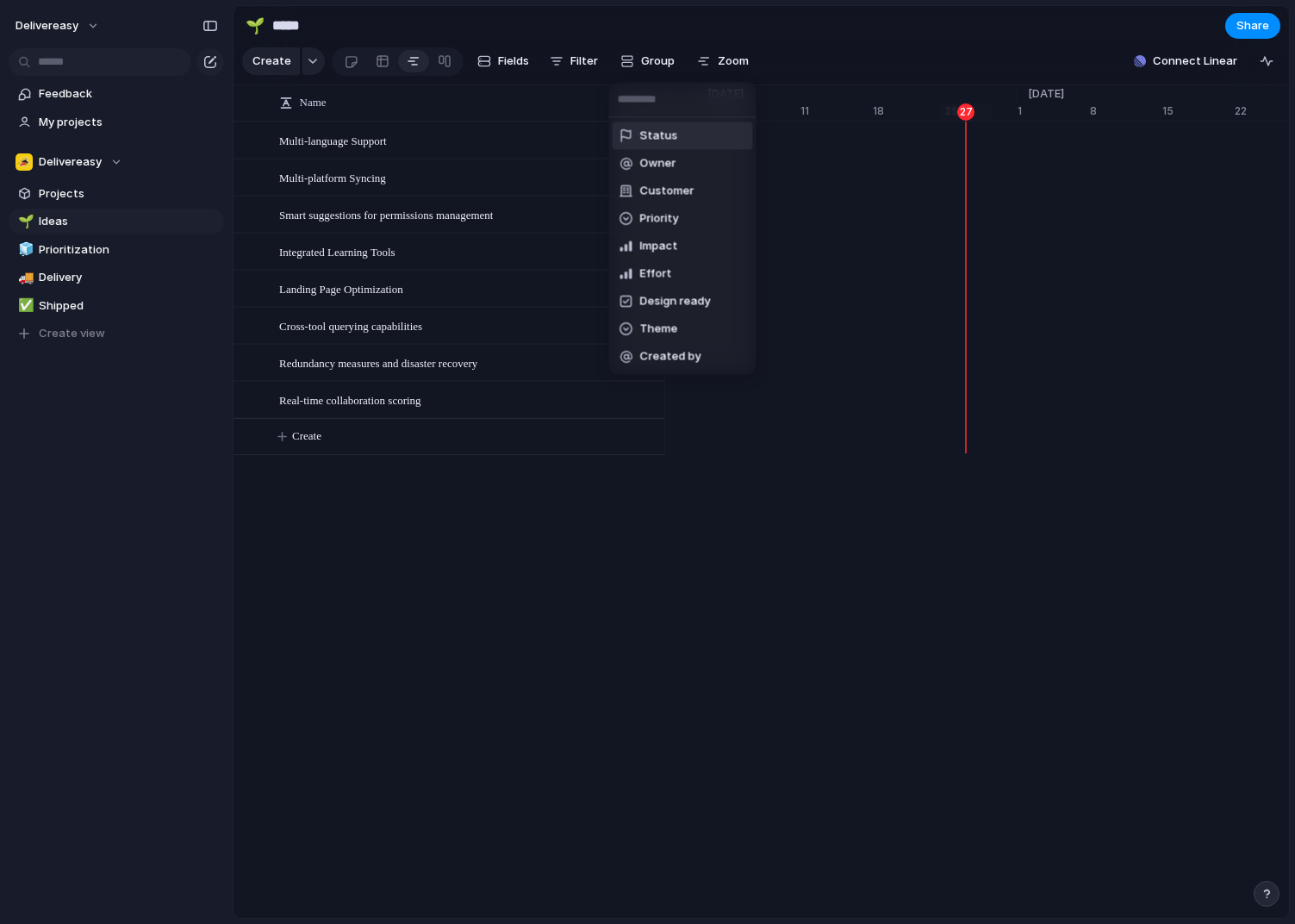
click at [654, 65] on div "Status Owner Customer Priority Impact Effort Design ready Theme Created by" at bounding box center [647, 462] width 1295 height 924
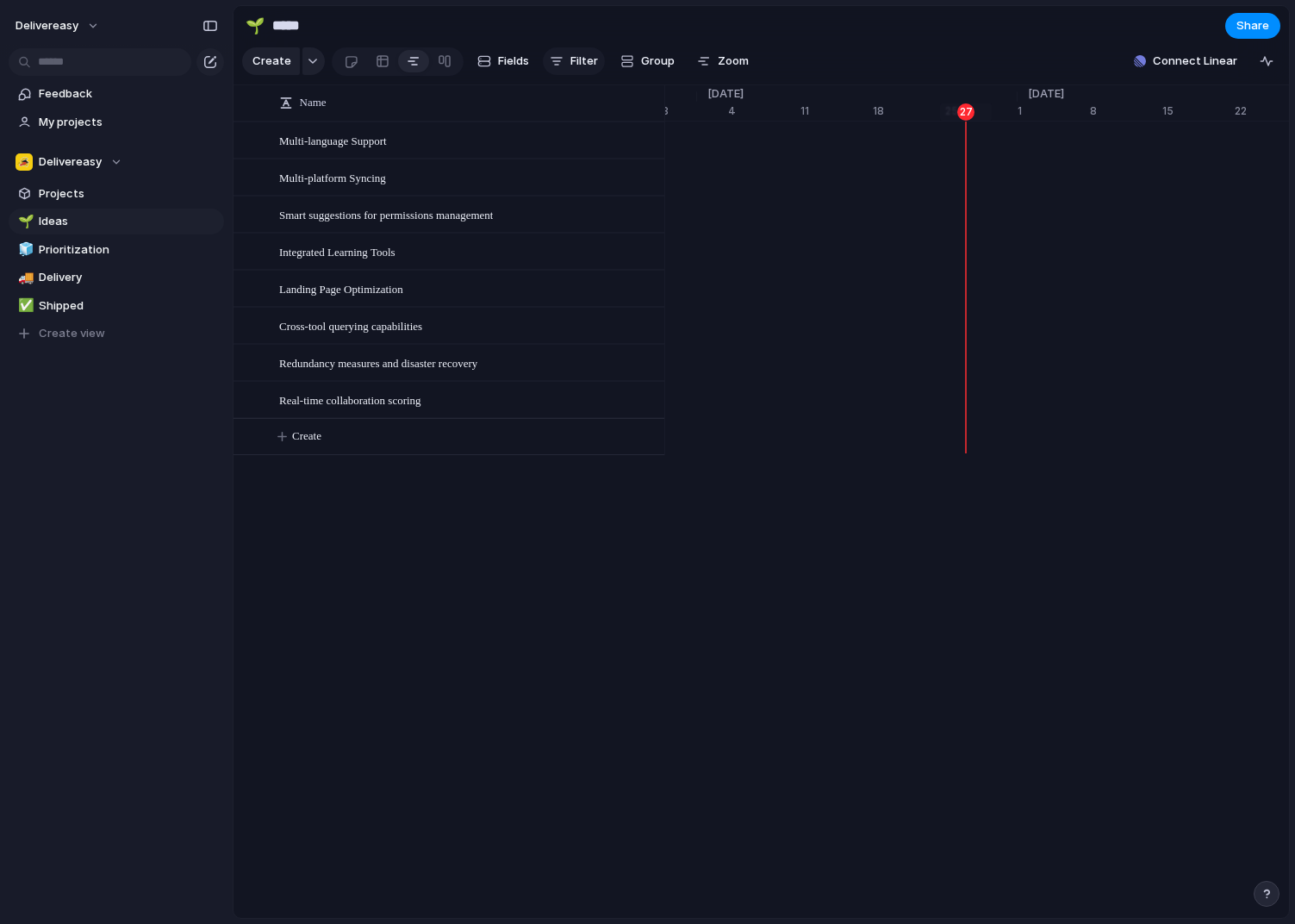
click at [592, 63] on span "Filter" at bounding box center [584, 61] width 28 height 17
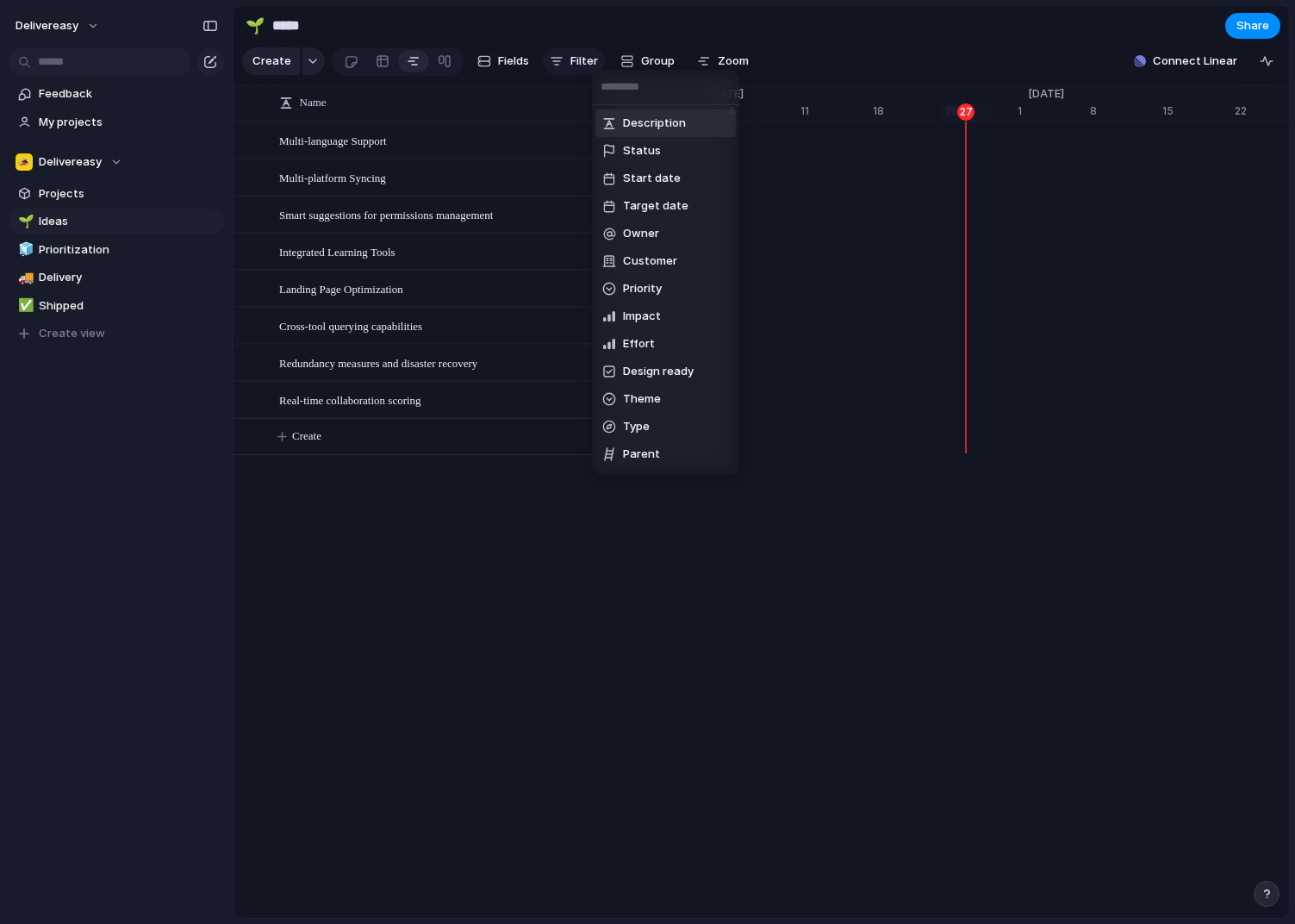
click at [592, 63] on div "Description Status Start date Target date Owner Customer Priority Impact Effort…" at bounding box center [647, 462] width 1295 height 924
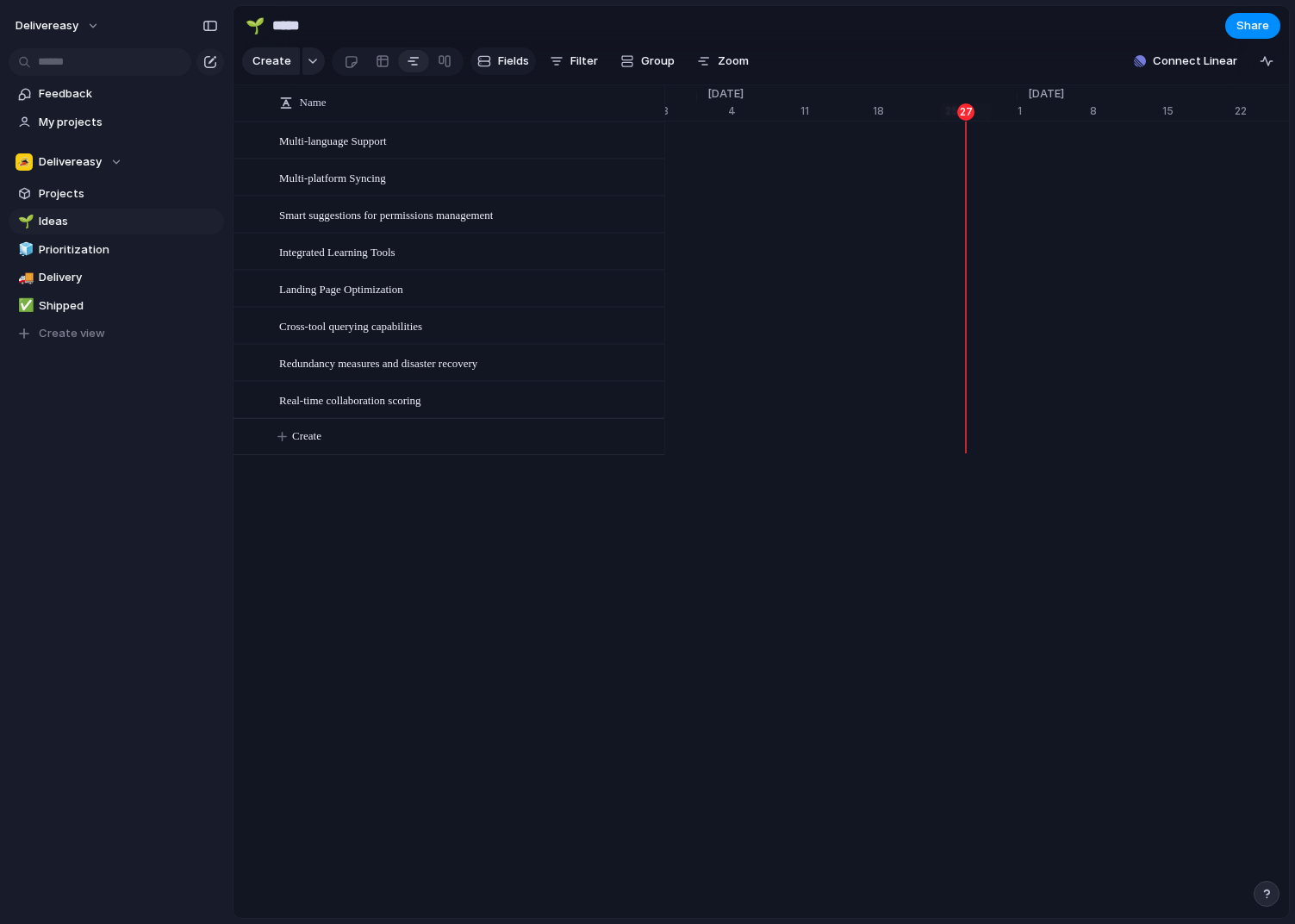
click at [511, 68] on span "Fields" at bounding box center [513, 61] width 31 height 17
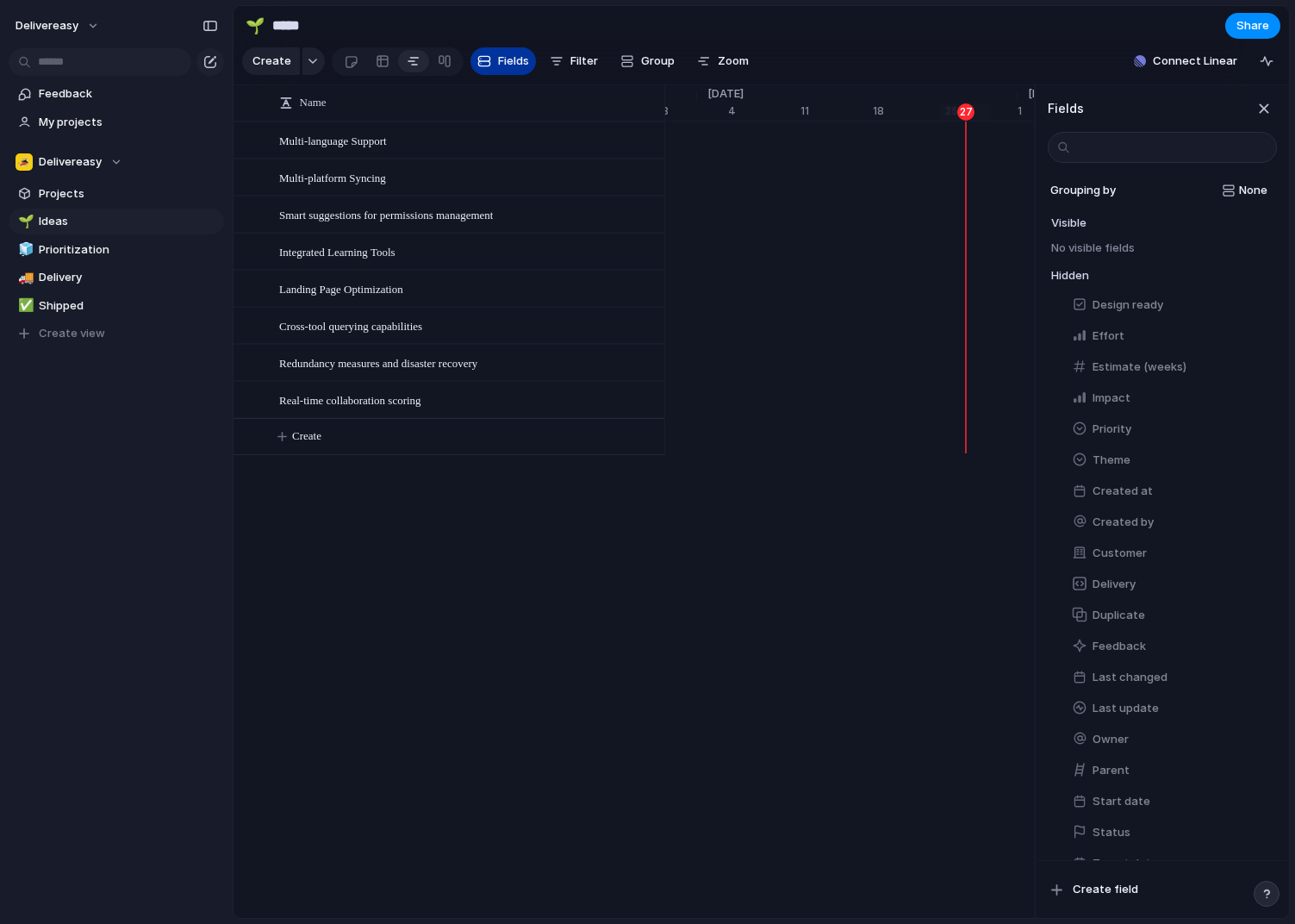
click at [511, 68] on span "Fields" at bounding box center [513, 61] width 31 height 17
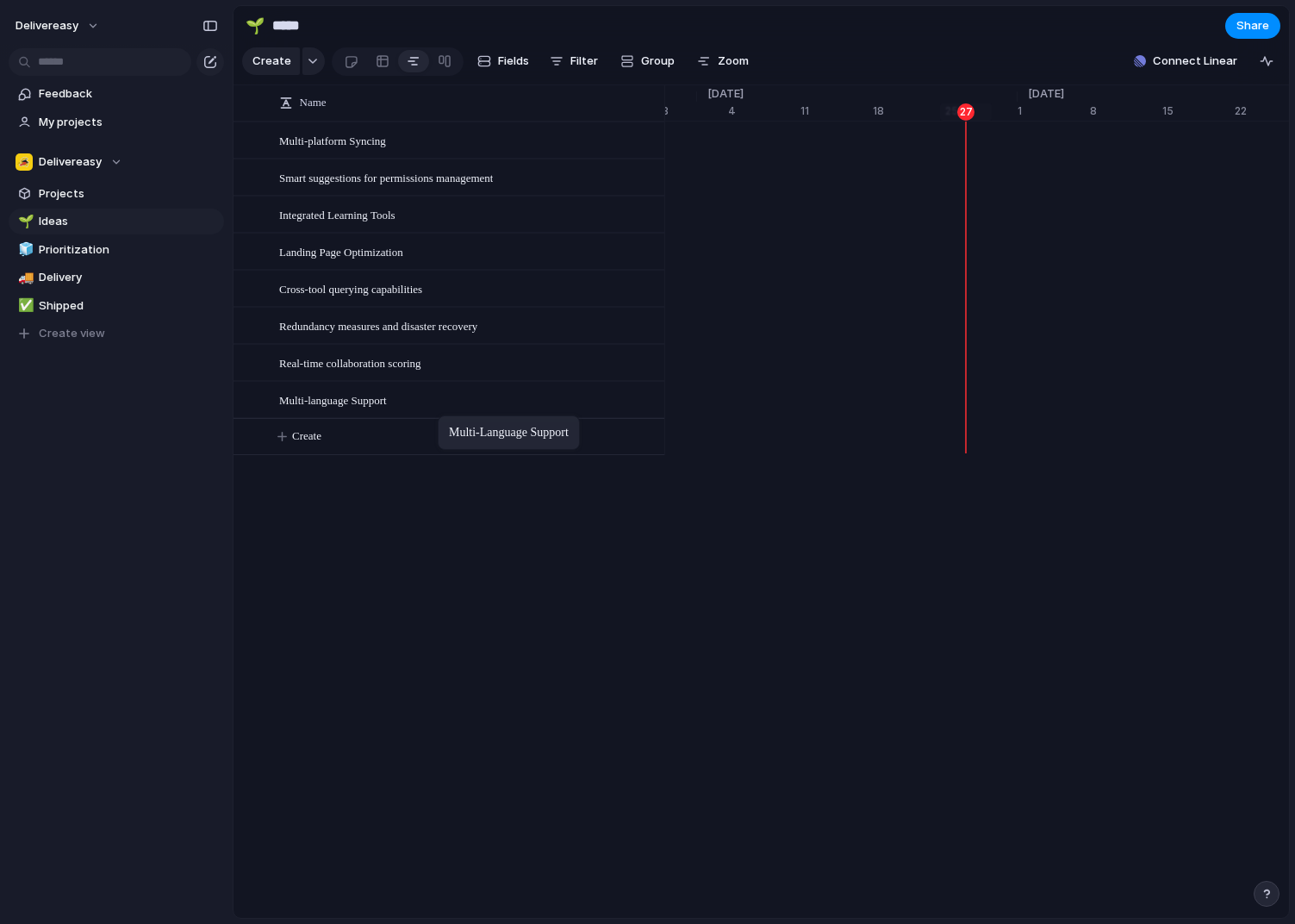
drag, startPoint x: 475, startPoint y: 143, endPoint x: 446, endPoint y: 419, distance: 277.5
drag, startPoint x: 422, startPoint y: 388, endPoint x: 464, endPoint y: 262, distance: 132.8
click at [101, 199] on span "Projects" at bounding box center [129, 194] width 180 height 17
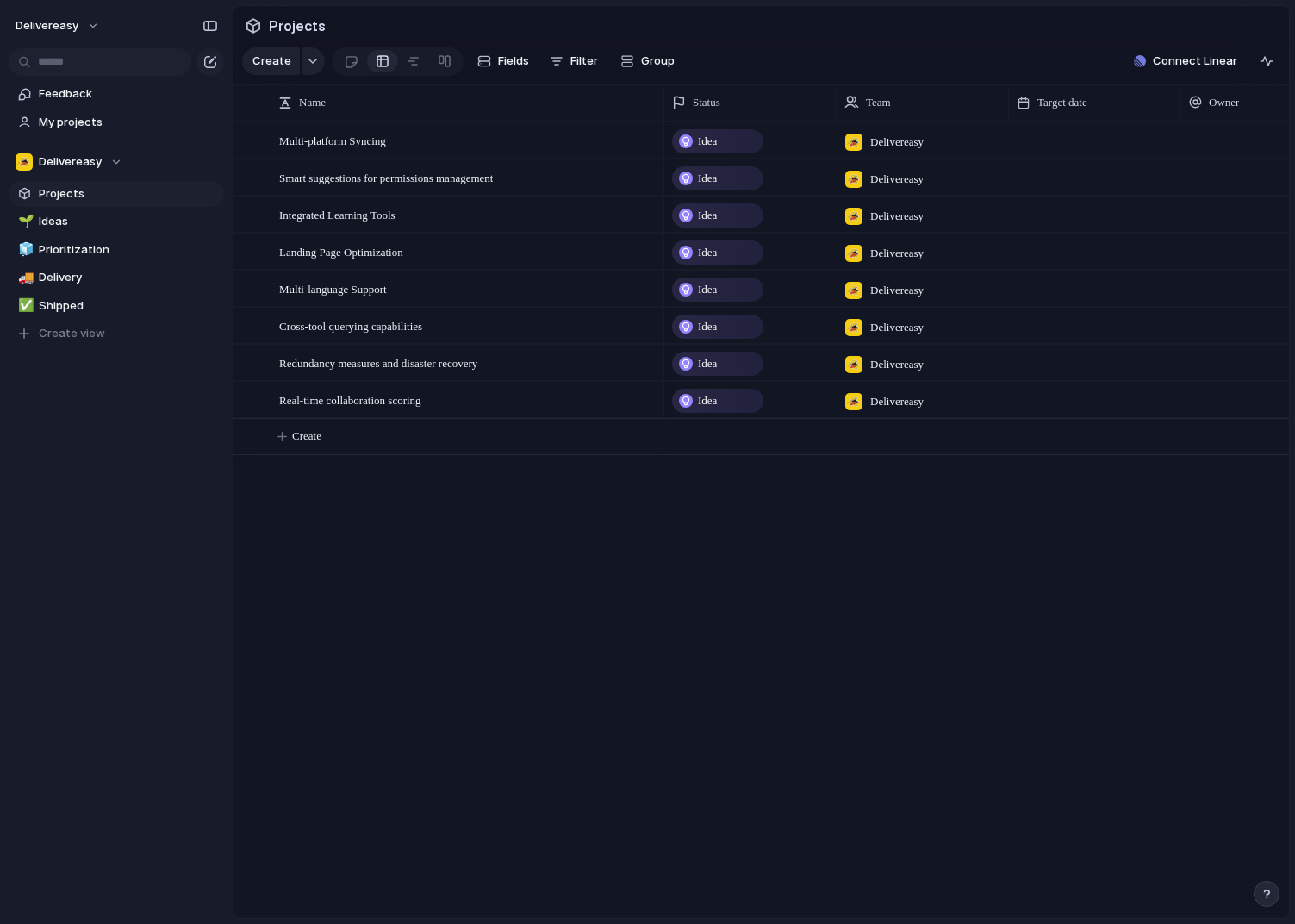
click at [617, 550] on div "Multi-platform Syncing Smart suggestions for permissions management Integrated …" at bounding box center [761, 519] width 1056 height 796
click at [312, 62] on div "button" at bounding box center [313, 60] width 12 height 7
click at [511, 638] on div "Goal Program Initiative Launch Project Customize" at bounding box center [647, 462] width 1295 height 924
click at [76, 29] on span "Delivereasy" at bounding box center [47, 26] width 63 height 17
click at [92, 72] on li "Settings" at bounding box center [84, 64] width 143 height 28
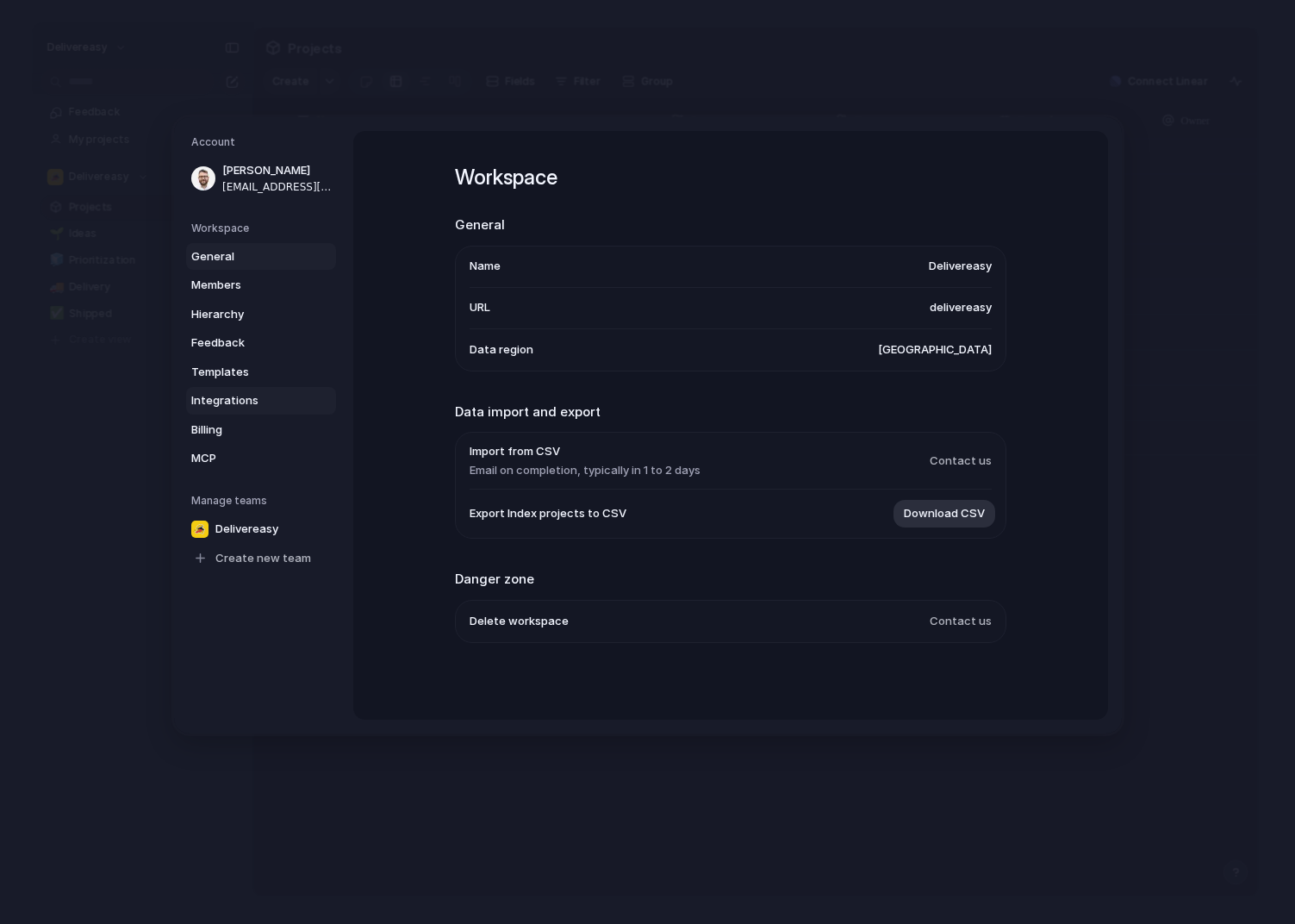
click at [241, 398] on span "Integrations" at bounding box center [246, 400] width 110 height 17
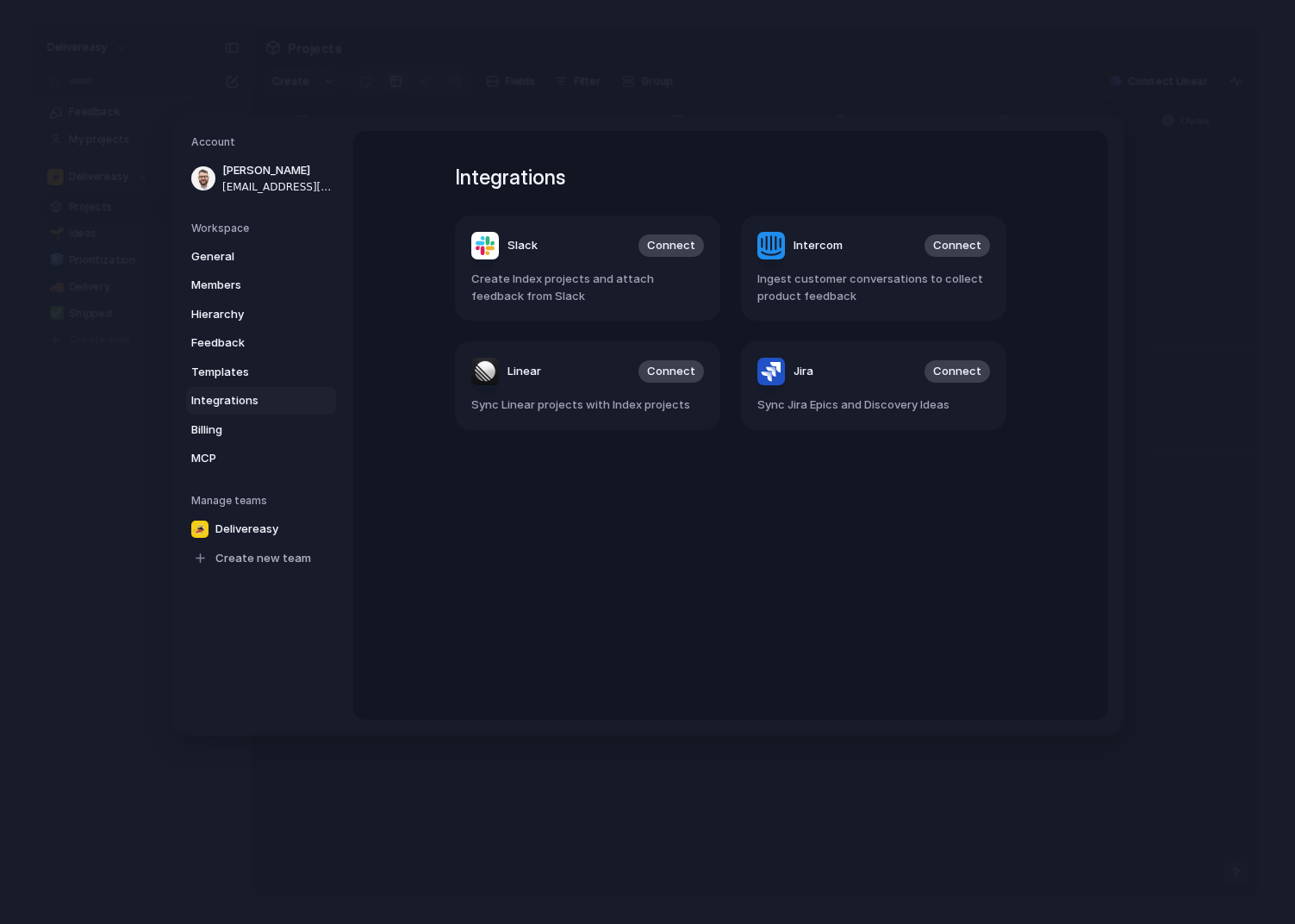
click at [796, 462] on div "Integrations Slack Connect Create Index projects and attach feedback from Slack…" at bounding box center [731, 425] width 614 height 589
click at [233, 253] on span "General" at bounding box center [246, 256] width 110 height 17
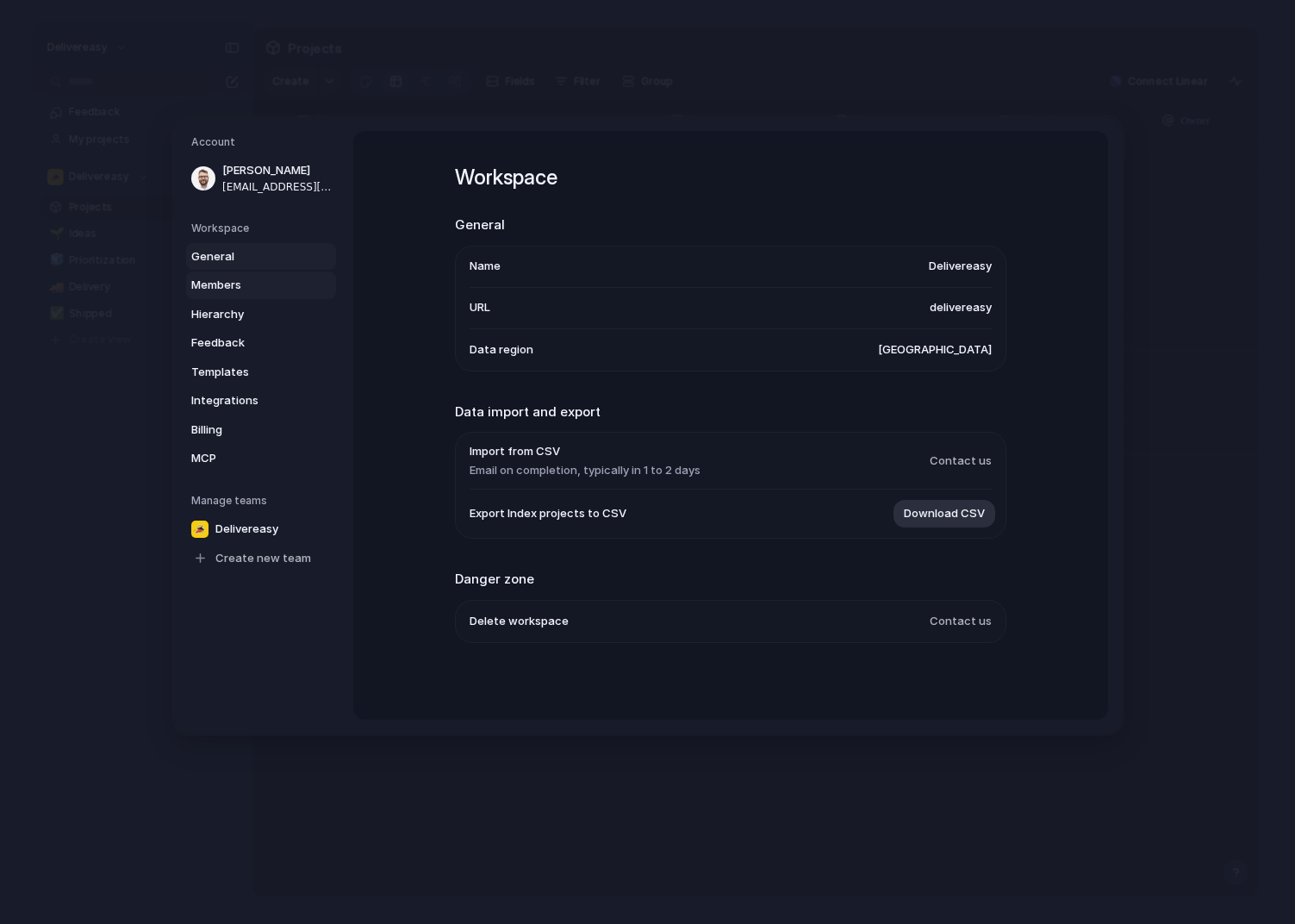
click at [224, 285] on span "Members" at bounding box center [246, 285] width 110 height 17
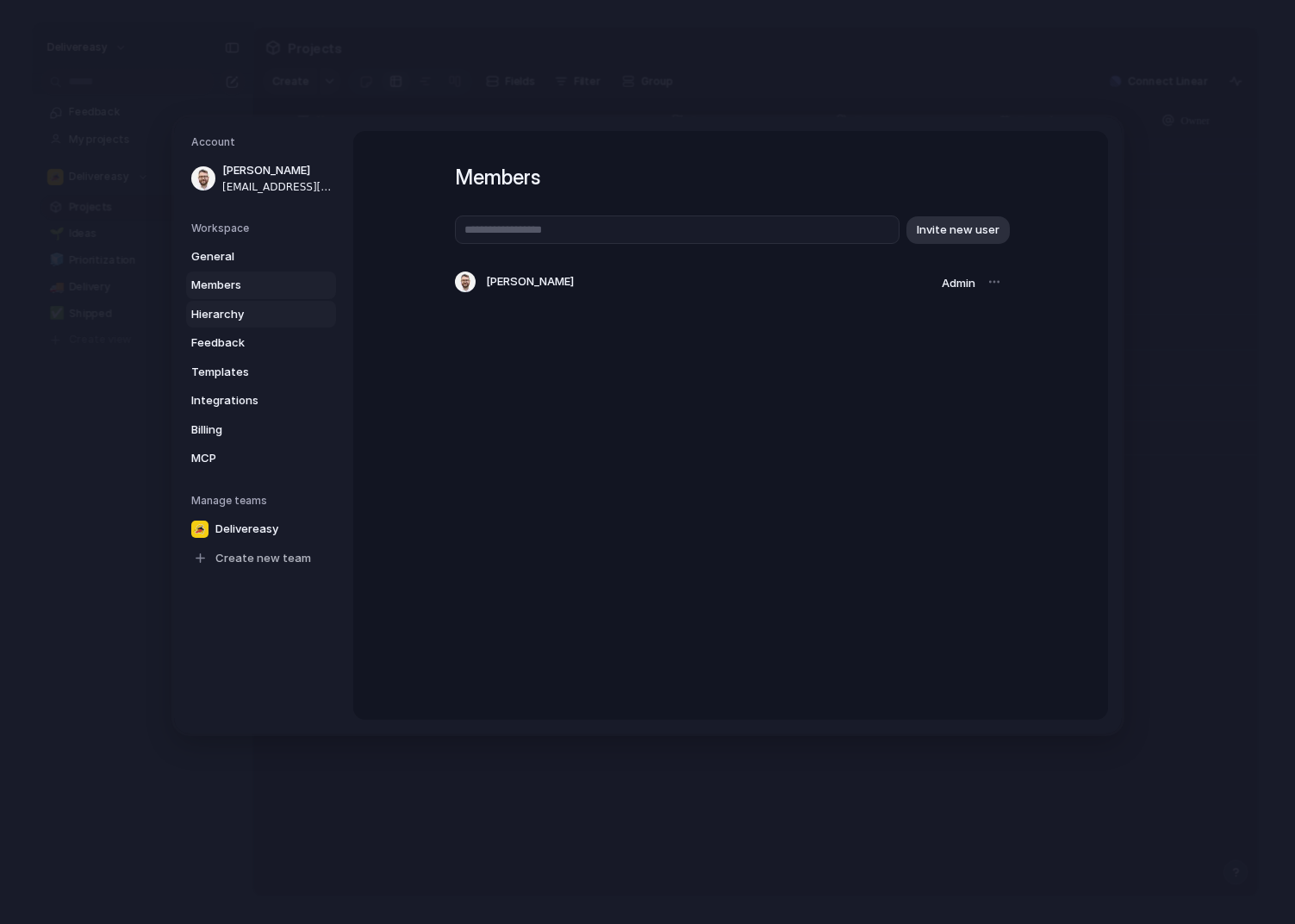
click at [228, 307] on span "Hierarchy" at bounding box center [246, 313] width 110 height 17
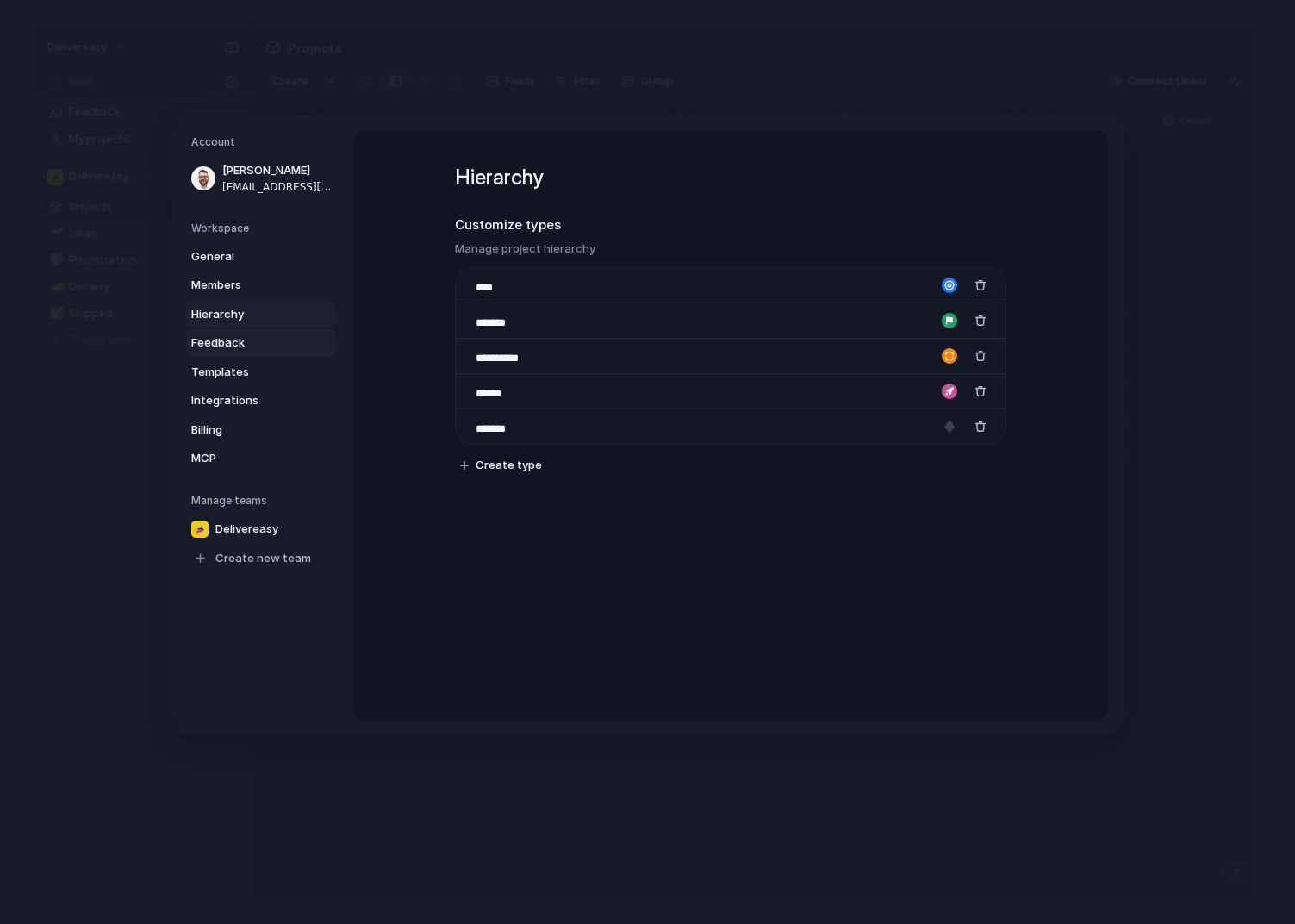
click at [232, 337] on span "Feedback" at bounding box center [246, 343] width 110 height 17
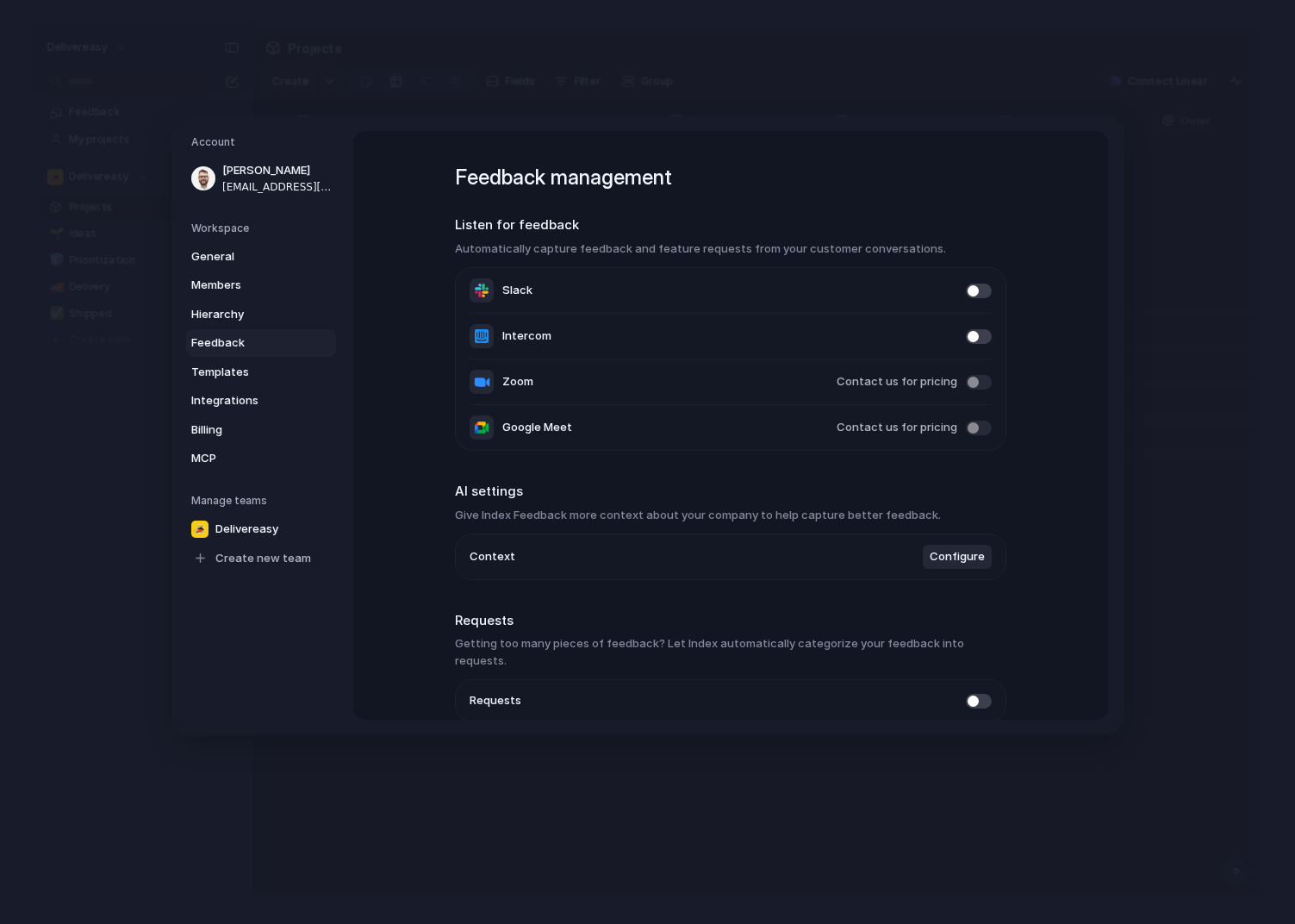
scroll to position [67, 0]
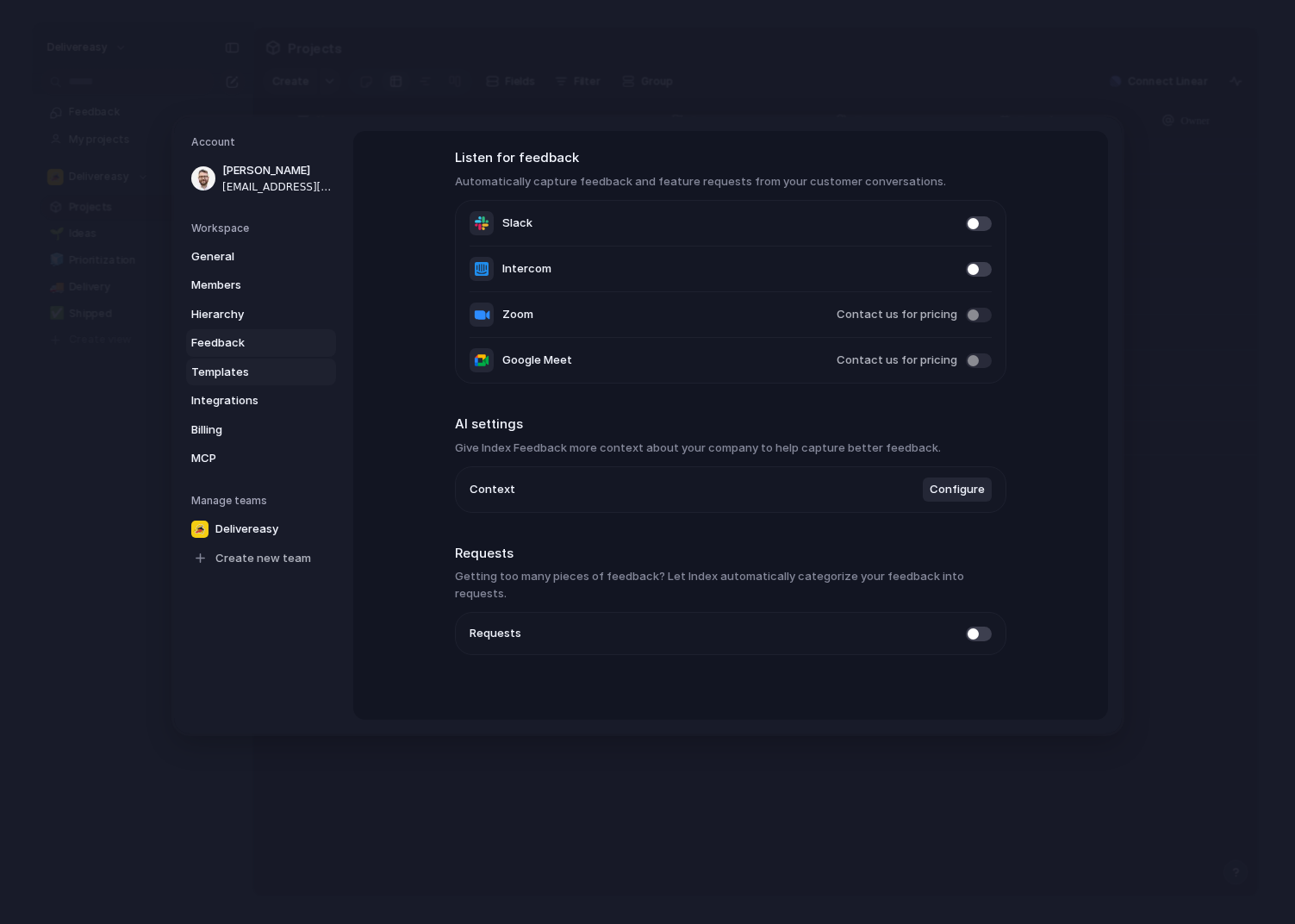
click at [202, 369] on span "Templates" at bounding box center [246, 372] width 110 height 17
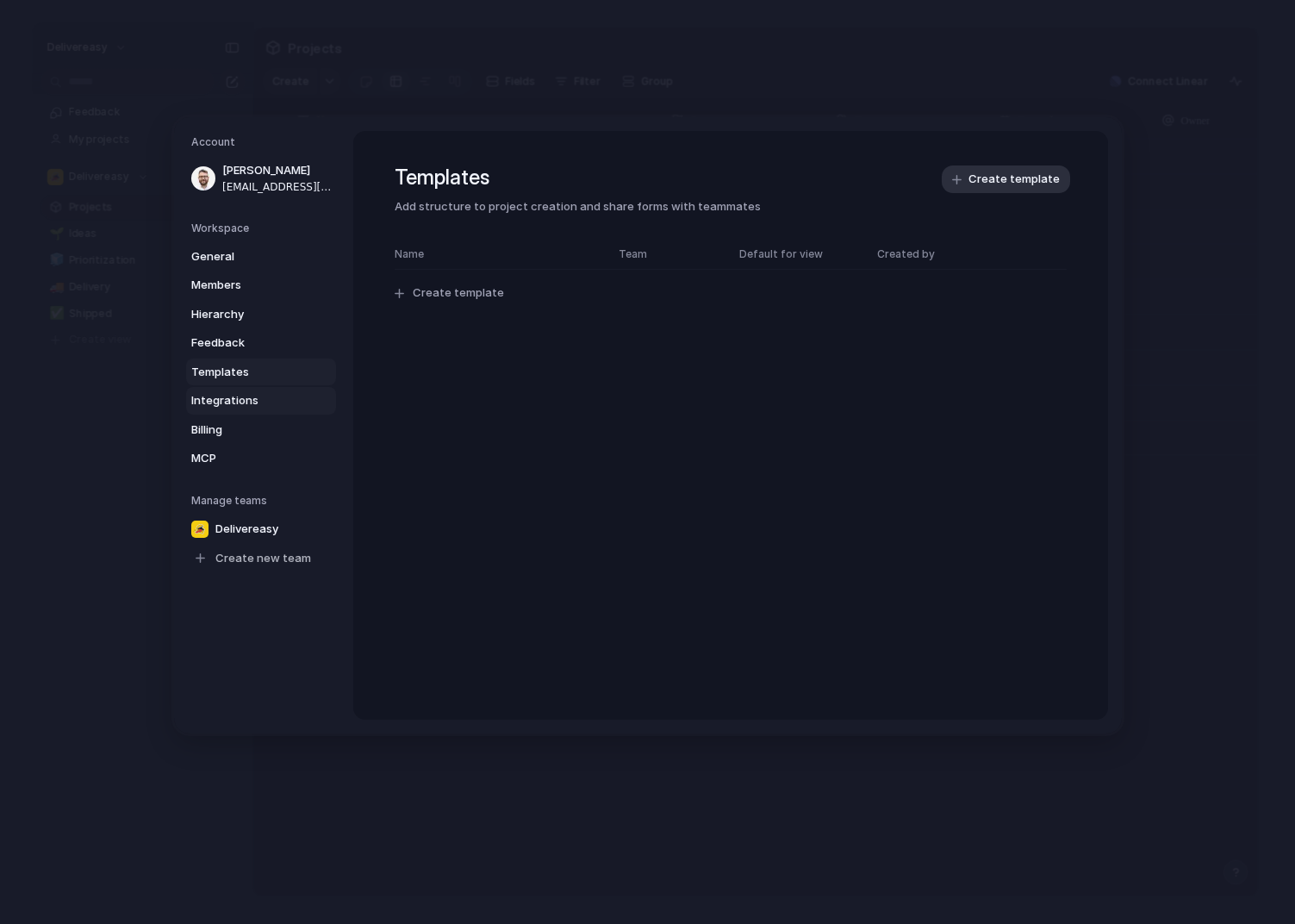
click at [220, 408] on link "Integrations" at bounding box center [261, 400] width 150 height 28
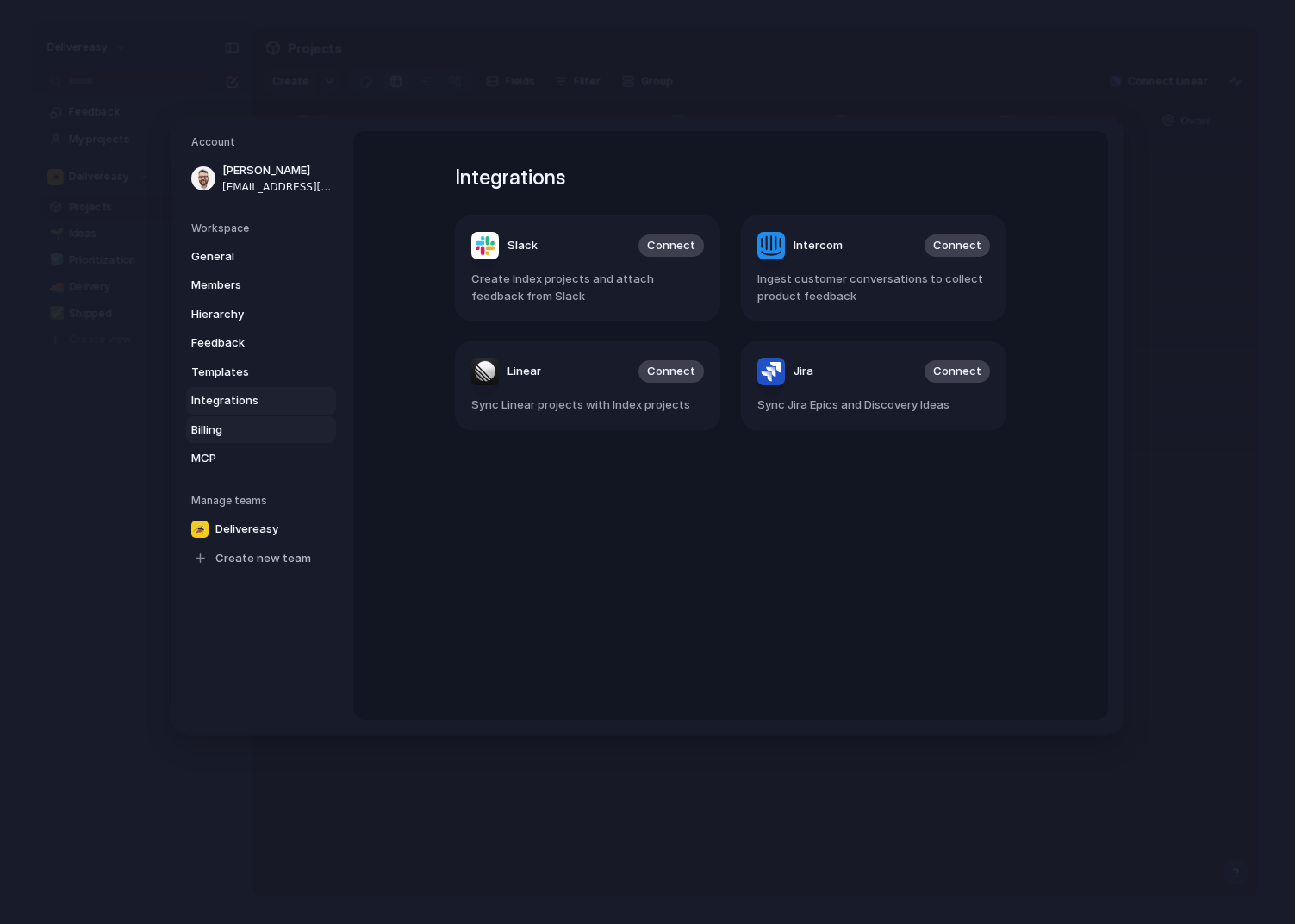
click at [228, 437] on link "Billing" at bounding box center [261, 429] width 150 height 28
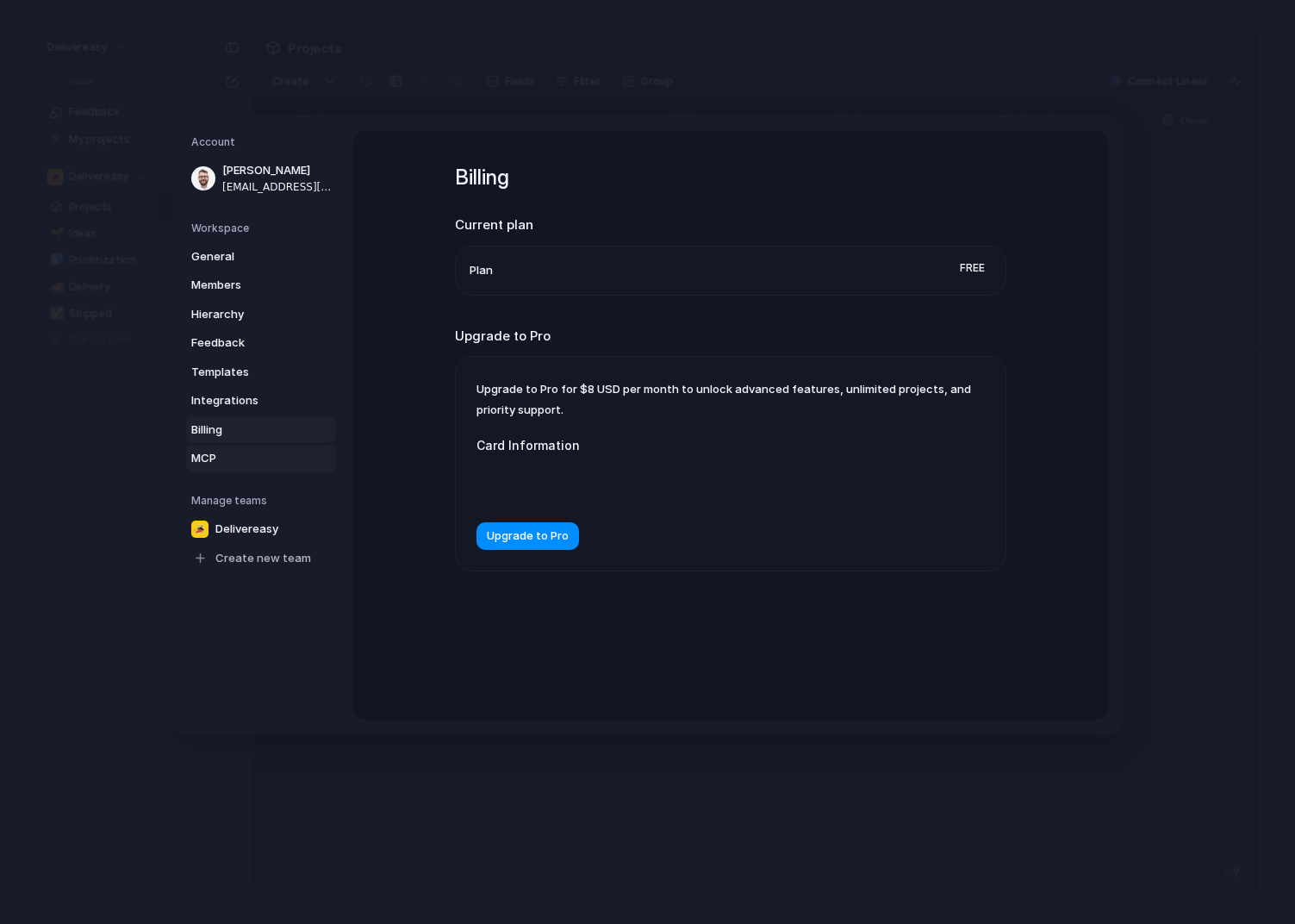
click at [221, 457] on span "MCP" at bounding box center [246, 459] width 110 height 17
